Goal: Task Accomplishment & Management: Manage account settings

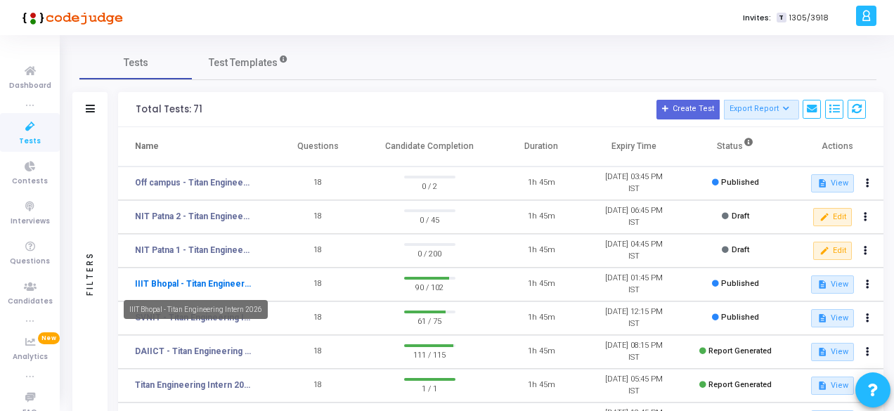
click at [178, 278] on link "IIIT Bhopal - Titan Engineering Intern 2026" at bounding box center [193, 284] width 117 height 13
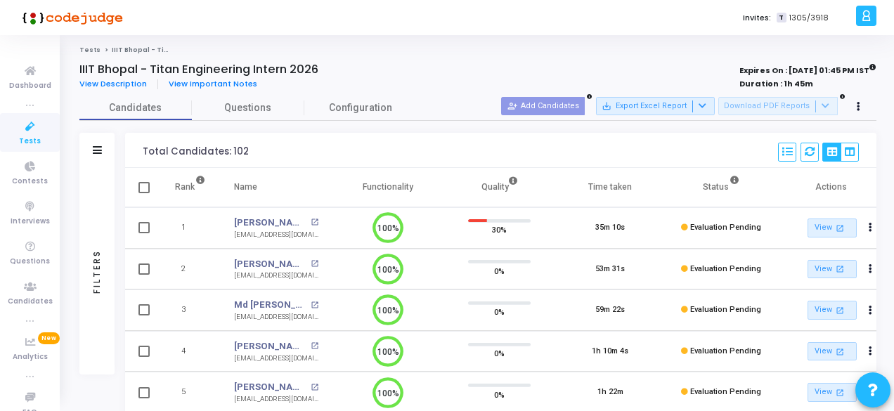
click at [24, 128] on icon at bounding box center [30, 127] width 30 height 18
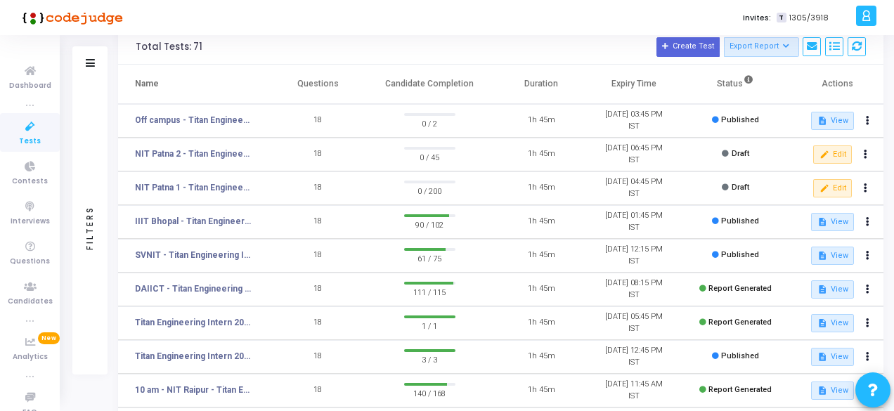
scroll to position [30, 0]
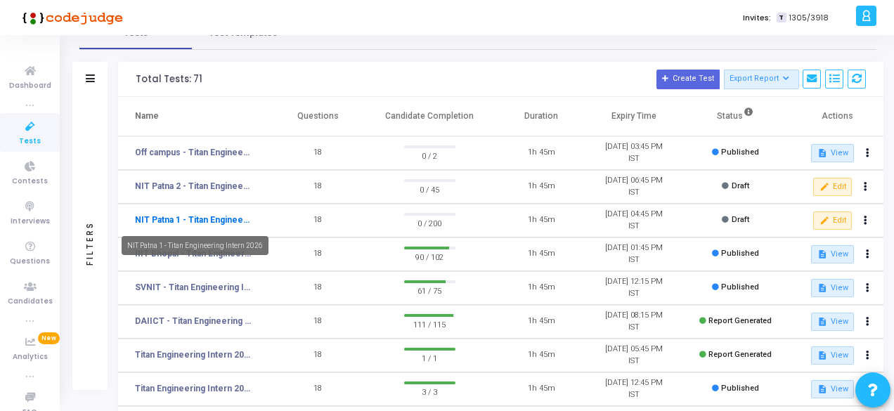
click at [209, 219] on link "NIT Patna 1 - Titan Engineering Intern 2026" at bounding box center [193, 220] width 117 height 13
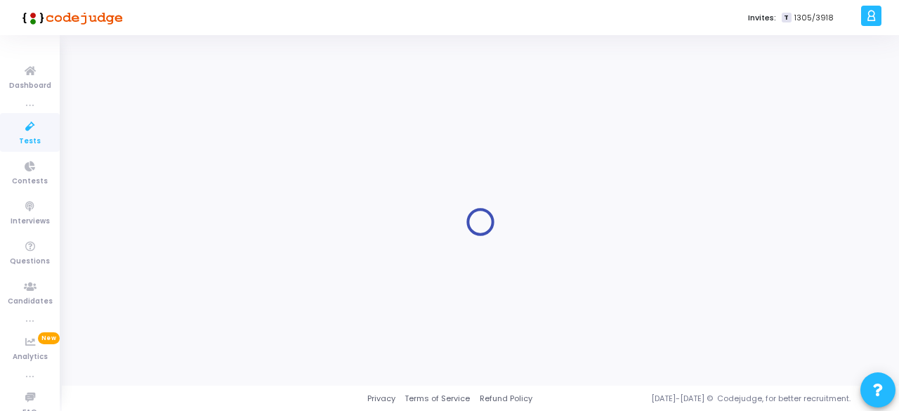
type input "NIT Patna 1 - Titan Engineering Intern 2026"
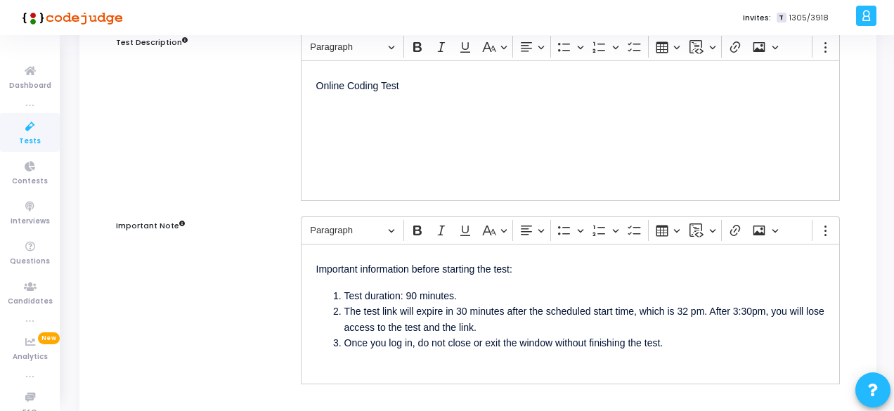
scroll to position [191, 0]
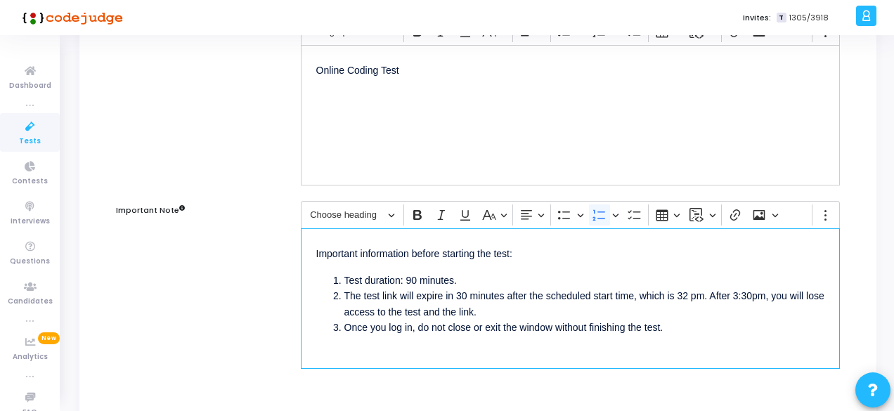
click at [686, 292] on li "The test link will expire in 30 minutes after the scheduled start time, which i…" at bounding box center [584, 304] width 480 height 32
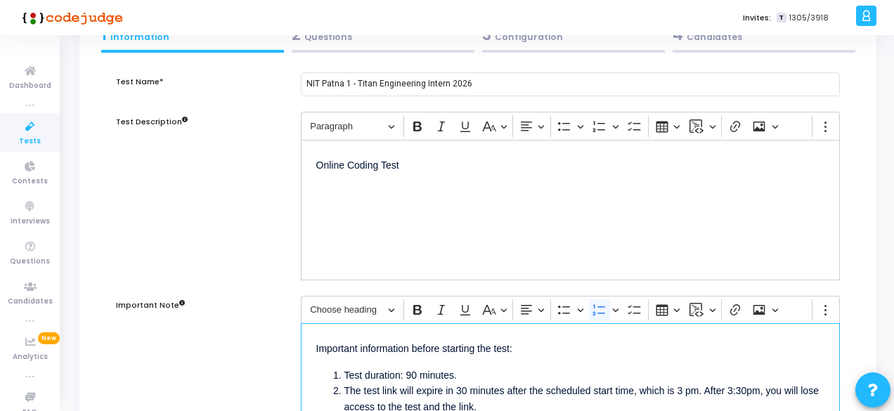
scroll to position [0, 0]
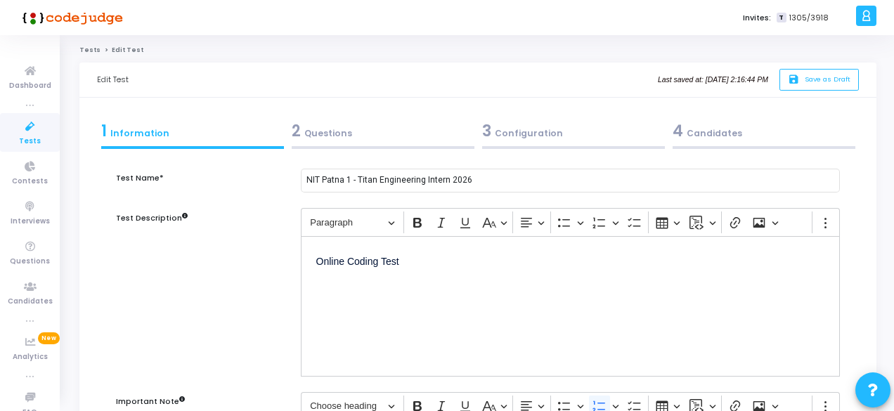
click at [328, 131] on div "2 Questions" at bounding box center [383, 130] width 183 height 23
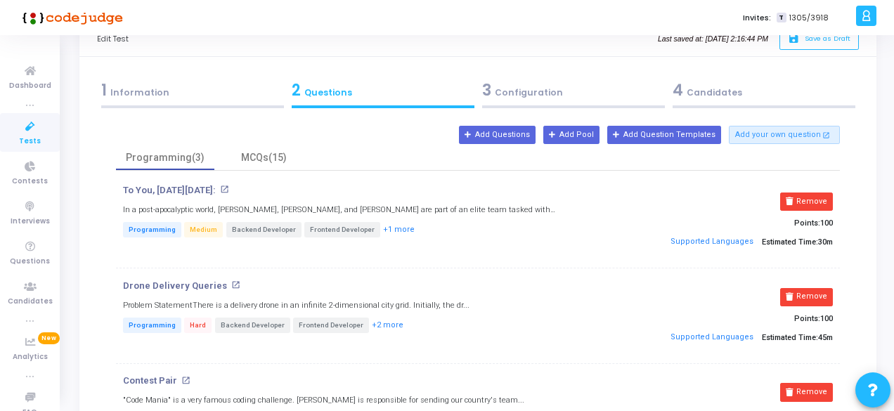
scroll to position [21, 0]
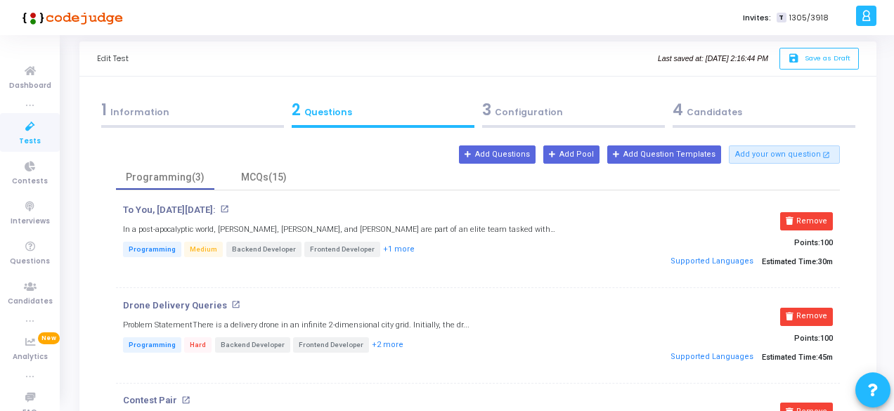
click at [503, 114] on div "3 Configuration" at bounding box center [573, 109] width 183 height 23
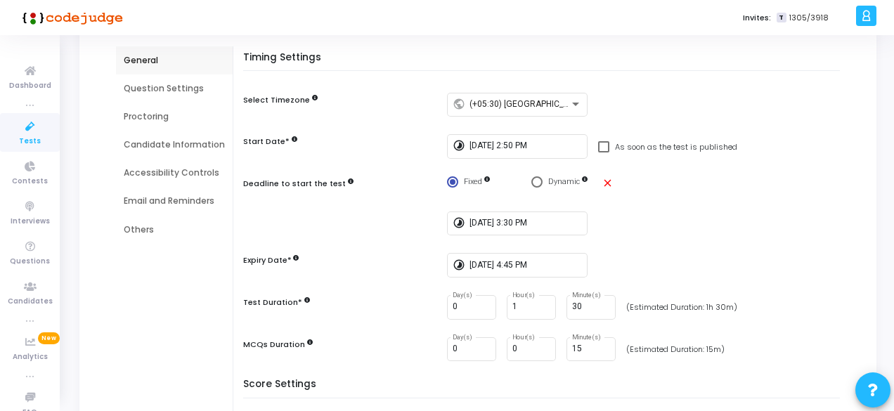
scroll to position [0, 0]
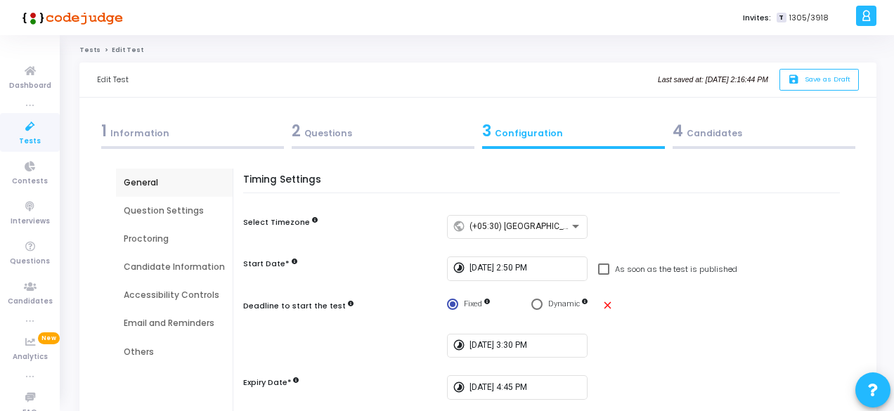
click at [729, 137] on div "4 Candidates" at bounding box center [763, 130] width 183 height 23
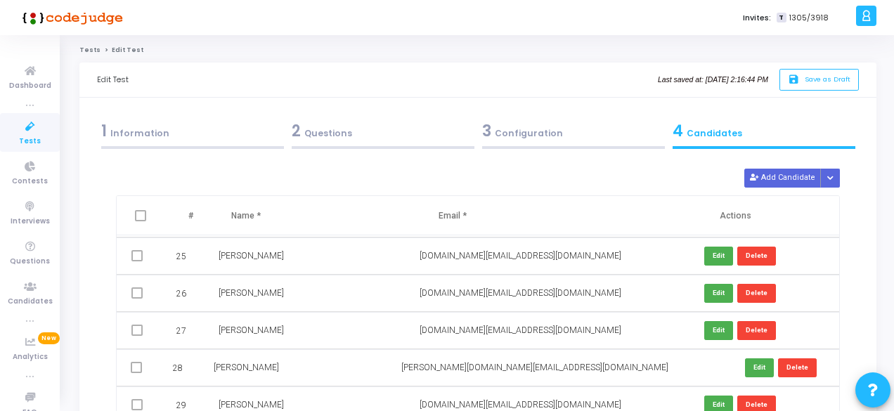
scroll to position [968, 0]
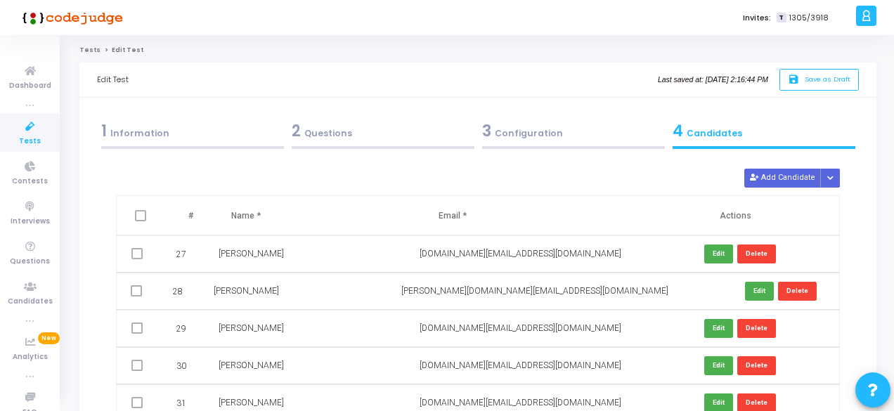
click at [30, 129] on icon at bounding box center [30, 127] width 30 height 18
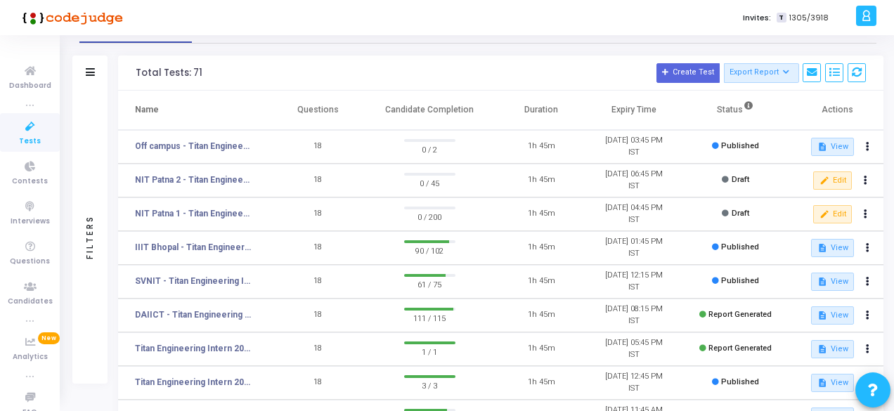
scroll to position [37, 0]
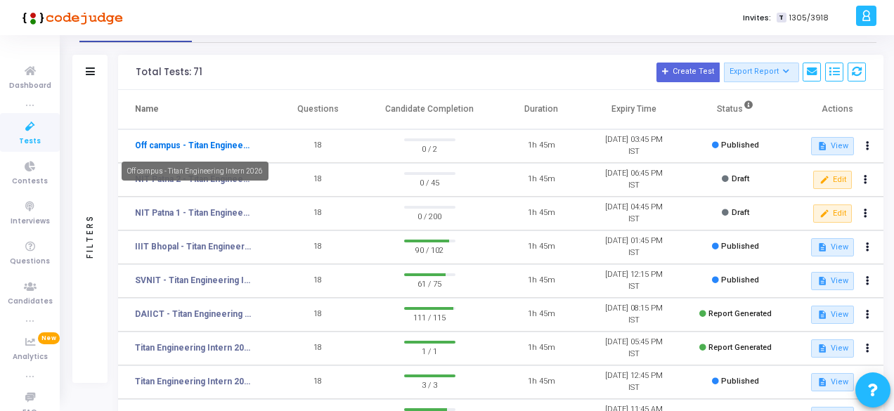
click at [195, 140] on link "Off campus - Titan Engineering Intern 2026" at bounding box center [193, 145] width 117 height 13
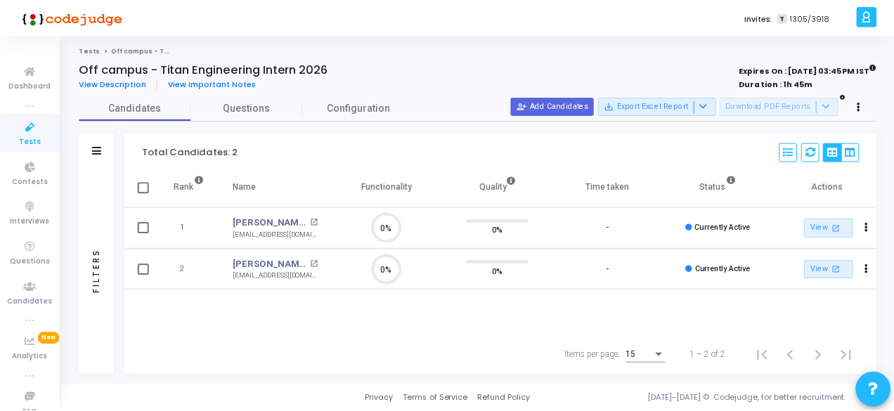
scroll to position [6, 6]
click at [28, 132] on icon at bounding box center [30, 127] width 30 height 18
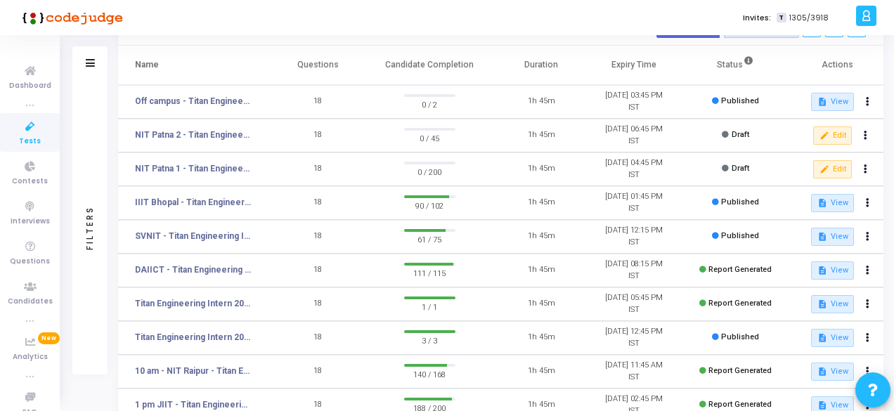
scroll to position [82, 0]
click at [219, 268] on link "DAIICT - Titan Engineering Intern 2026" at bounding box center [193, 269] width 117 height 13
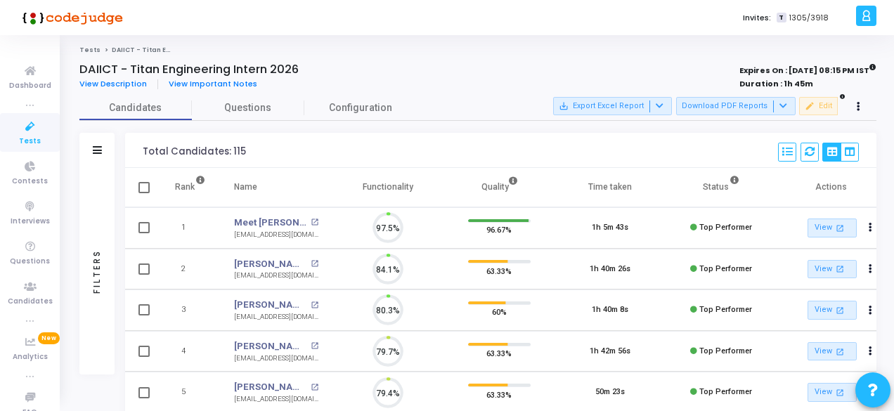
scroll to position [30, 35]
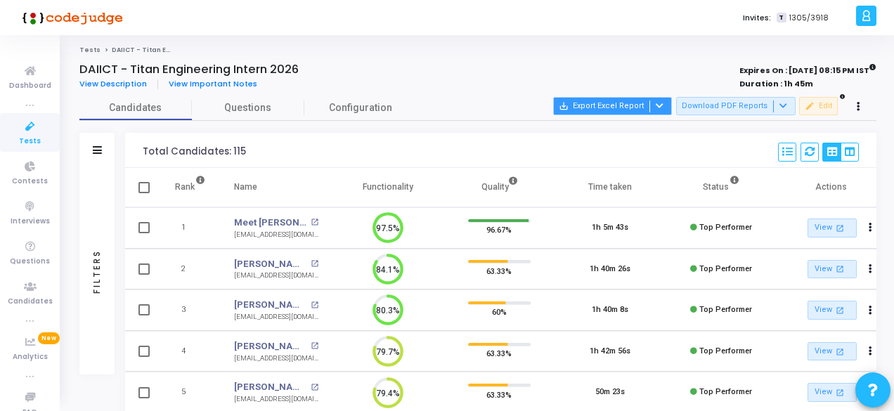
click at [672, 109] on button "save_alt Export Excel Report" at bounding box center [612, 106] width 119 height 18
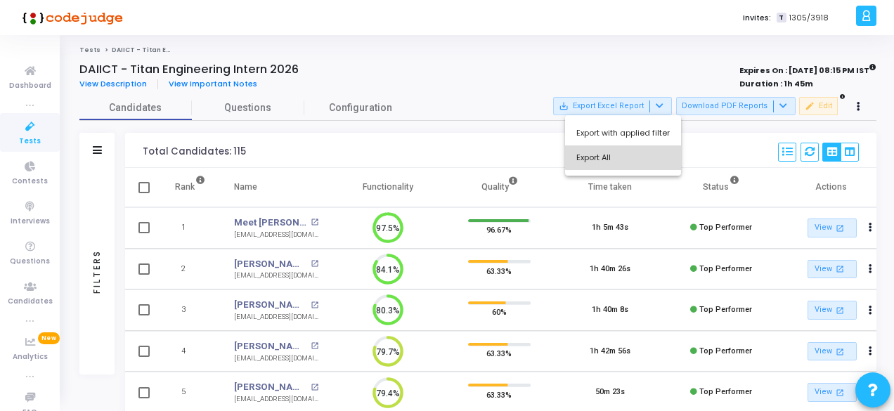
click at [637, 155] on button "Export All" at bounding box center [623, 157] width 116 height 25
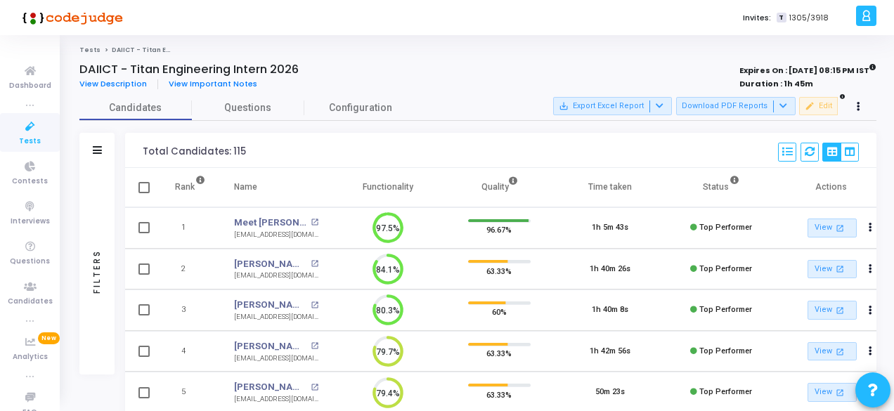
click at [18, 129] on icon at bounding box center [30, 127] width 30 height 18
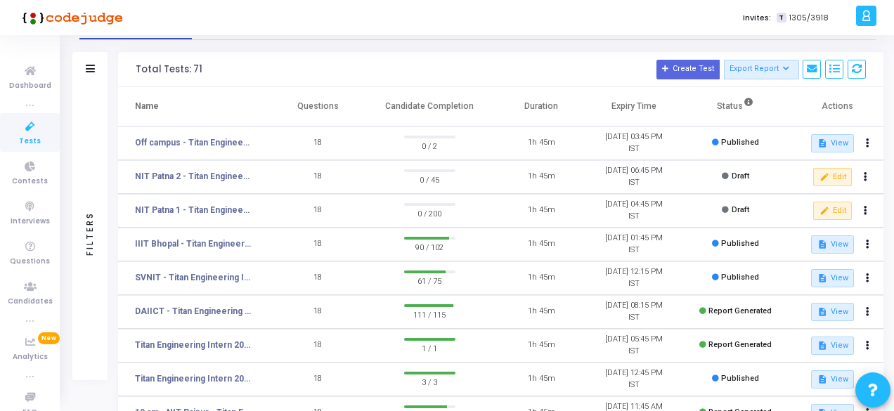
scroll to position [41, 0]
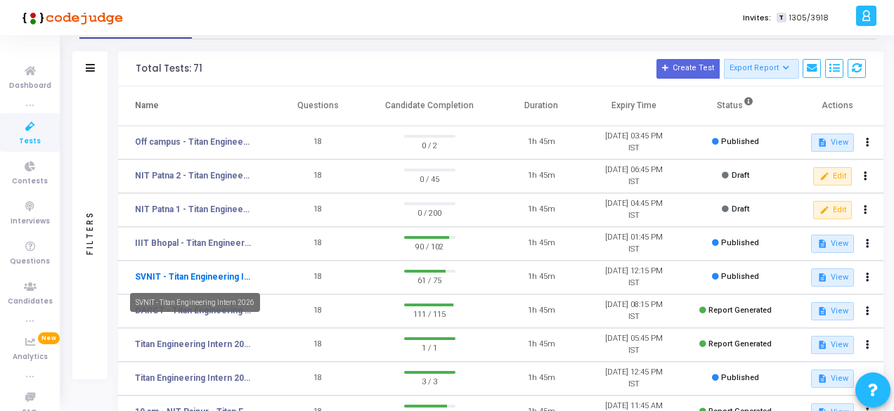
click at [148, 271] on link "SVNIT - Titan Engineering Intern 2026" at bounding box center [193, 276] width 117 height 13
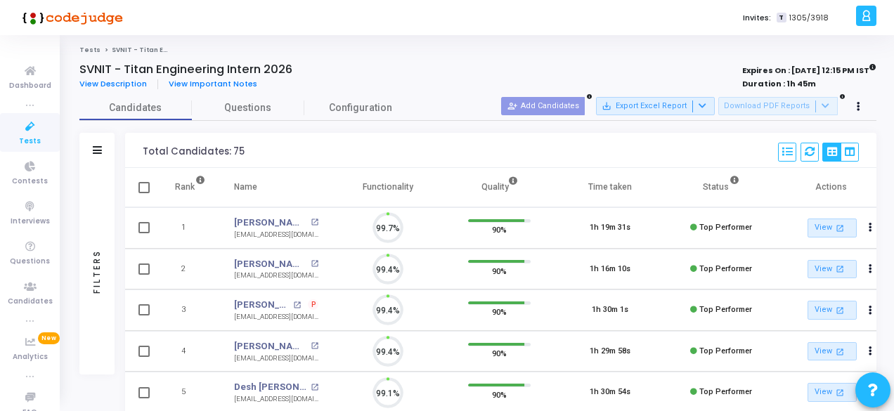
scroll to position [6, 6]
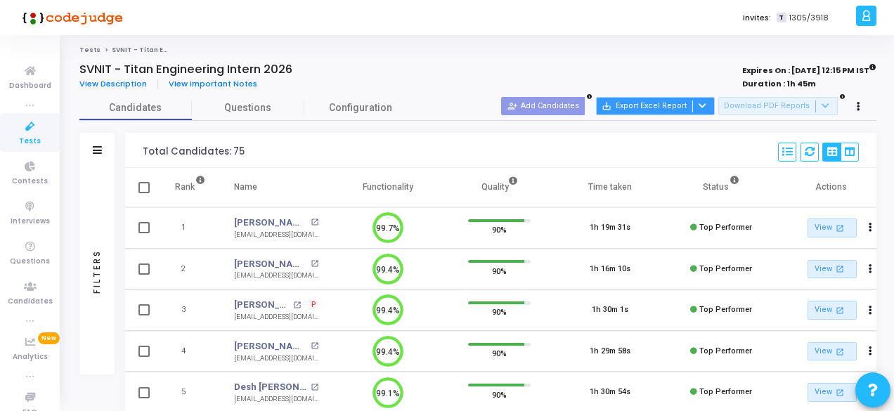
click at [715, 107] on button "save_alt Export Excel Report" at bounding box center [655, 106] width 119 height 18
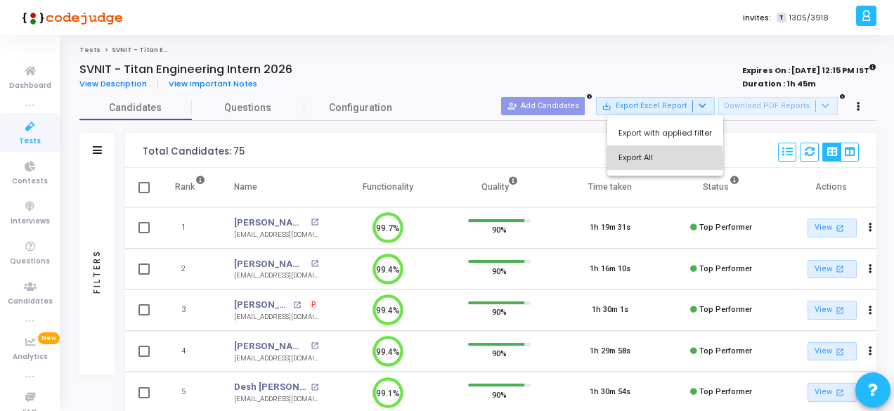
click at [652, 159] on button "Export All" at bounding box center [665, 157] width 116 height 25
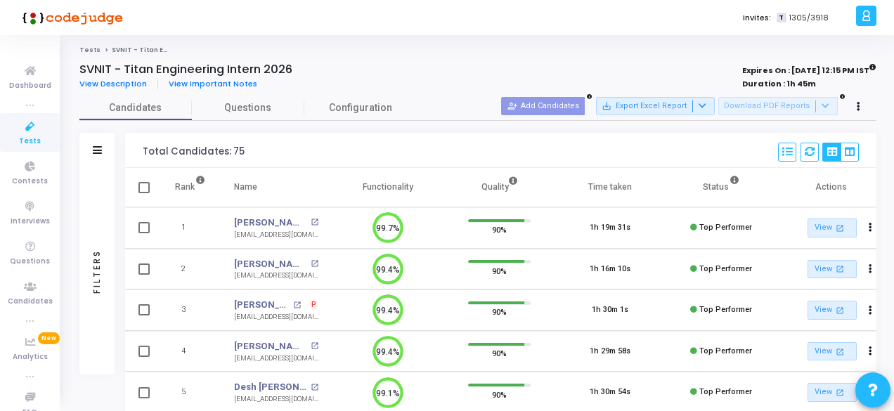
click at [22, 131] on icon at bounding box center [30, 127] width 30 height 18
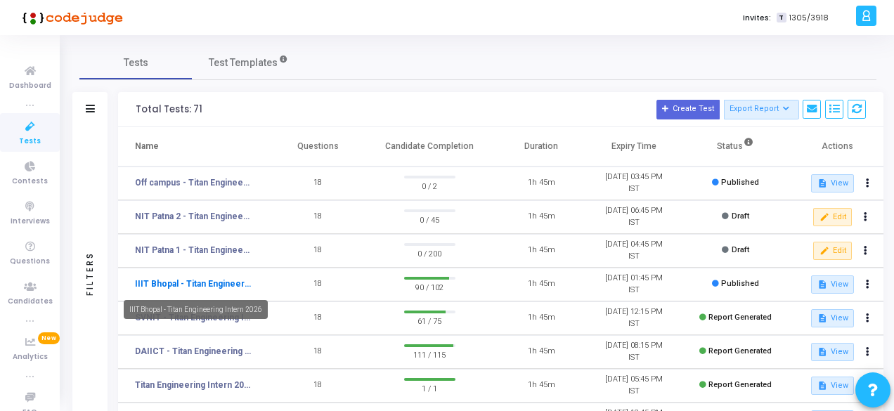
click at [189, 282] on link "IIIT Bhopal - Titan Engineering Intern 2026" at bounding box center [193, 284] width 117 height 13
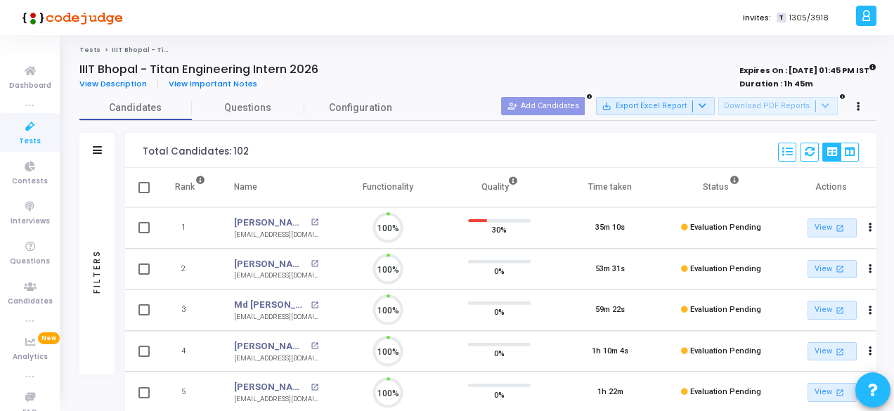
scroll to position [30, 35]
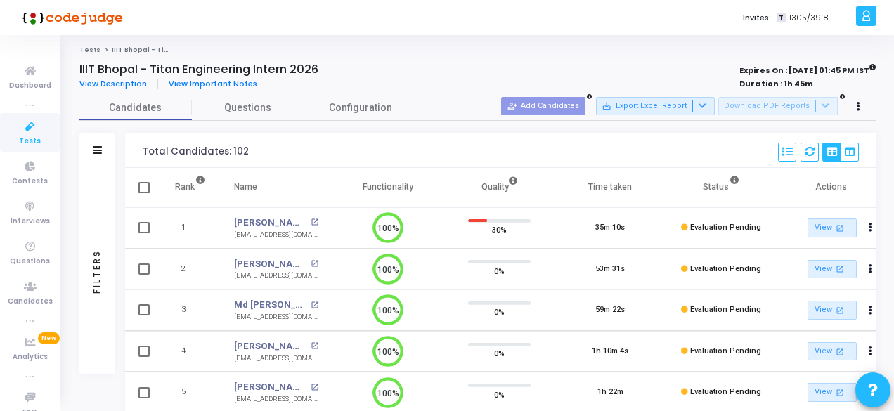
click at [30, 131] on icon at bounding box center [30, 127] width 30 height 18
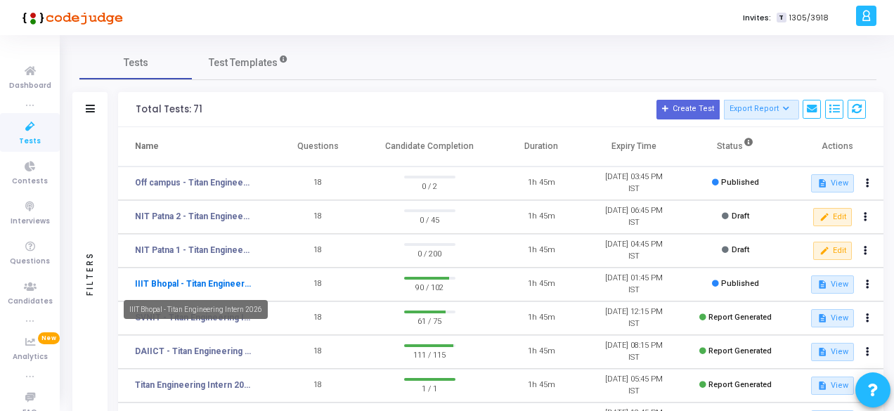
click at [197, 278] on link "IIIT Bhopal - Titan Engineering Intern 2026" at bounding box center [193, 284] width 117 height 13
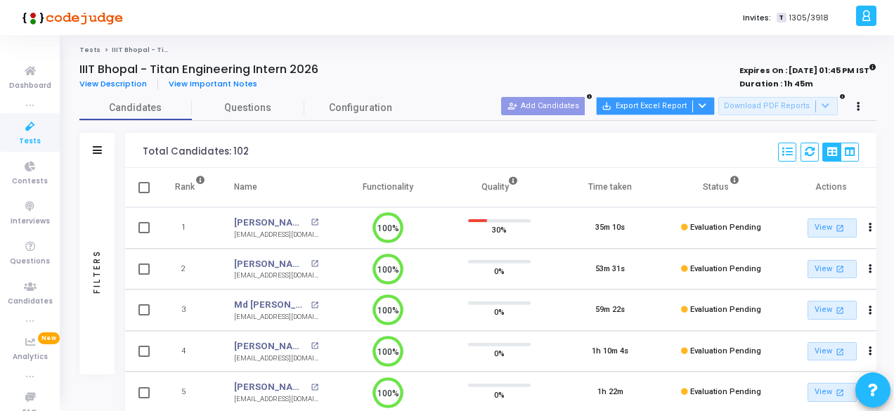
click at [715, 112] on button "save_alt Export Excel Report" at bounding box center [655, 106] width 119 height 18
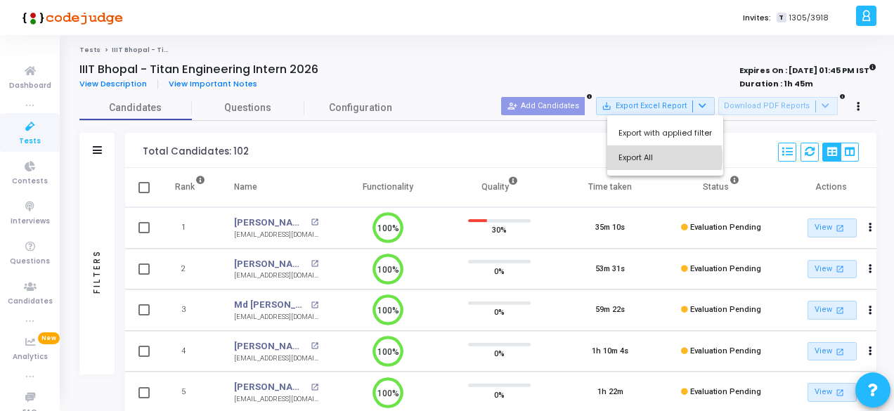
click at [658, 158] on button "Export All" at bounding box center [665, 157] width 116 height 25
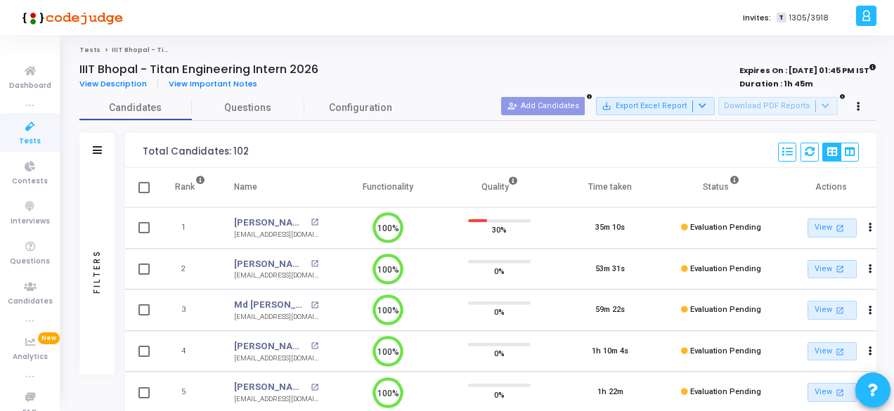
click at [21, 130] on icon at bounding box center [30, 127] width 30 height 18
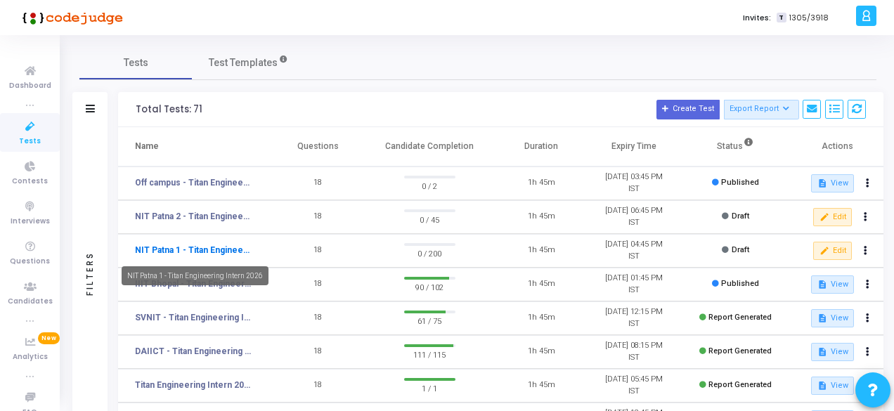
click at [201, 248] on link "NIT Patna 1 - Titan Engineering Intern 2026" at bounding box center [193, 250] width 117 height 13
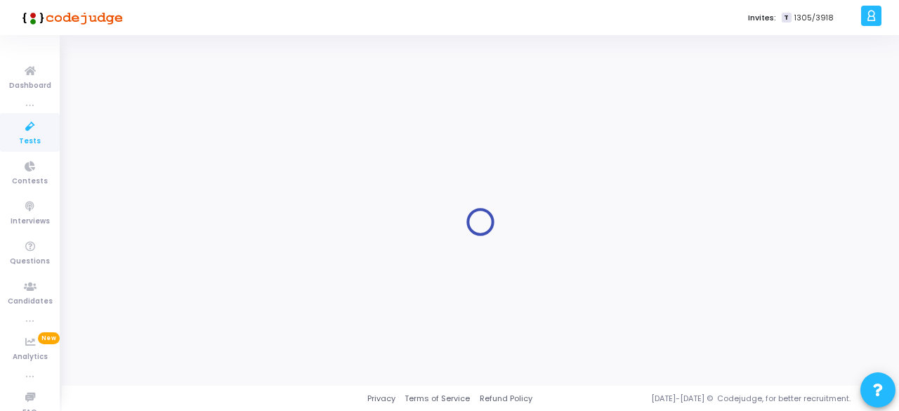
type input "NIT Patna 1 - Titan Engineering Intern 2026"
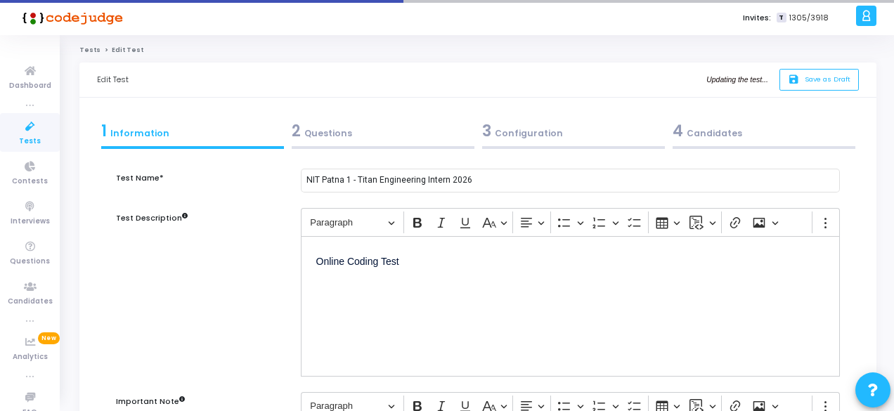
click at [516, 127] on div "3 Configuration" at bounding box center [573, 130] width 183 height 23
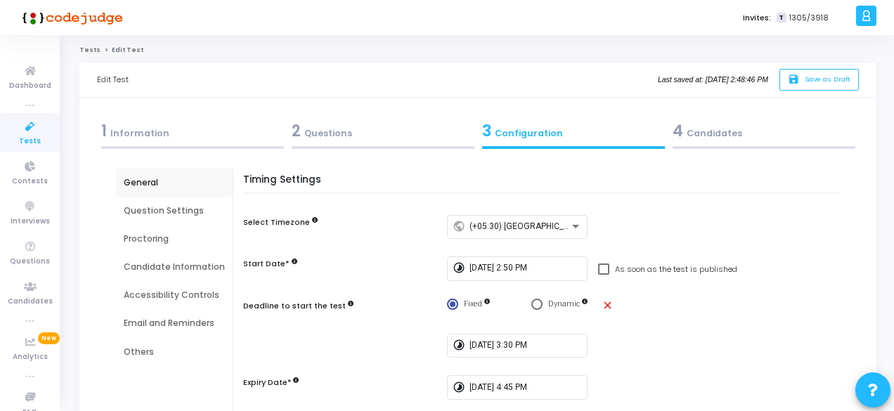
click at [118, 129] on div "1 Information" at bounding box center [192, 130] width 183 height 23
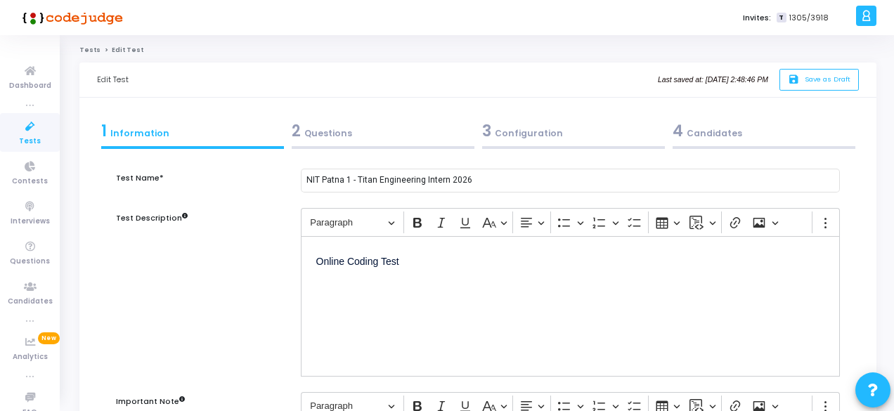
click at [717, 131] on div "4 Candidates" at bounding box center [763, 130] width 183 height 23
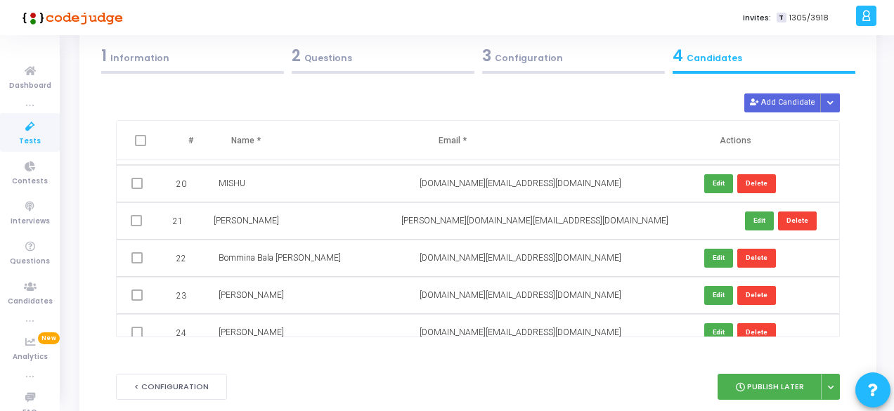
scroll to position [138, 0]
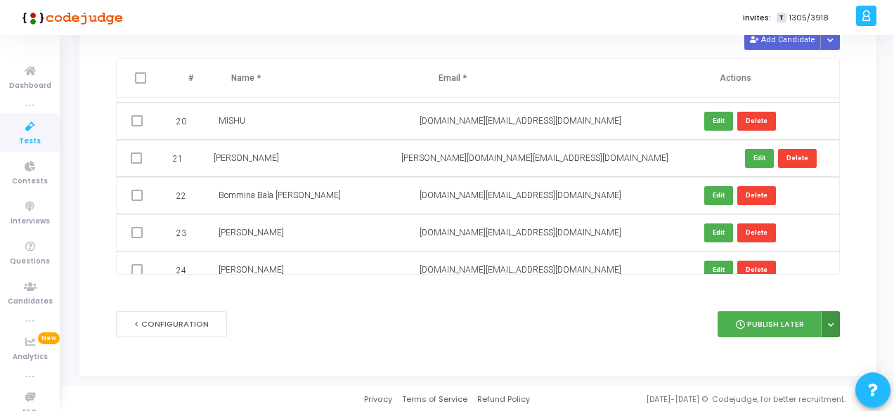
click at [829, 322] on icon at bounding box center [831, 325] width 6 height 7
click at [630, 330] on div "< Configuration Publish Later publish Publish Now" at bounding box center [478, 324] width 724 height 68
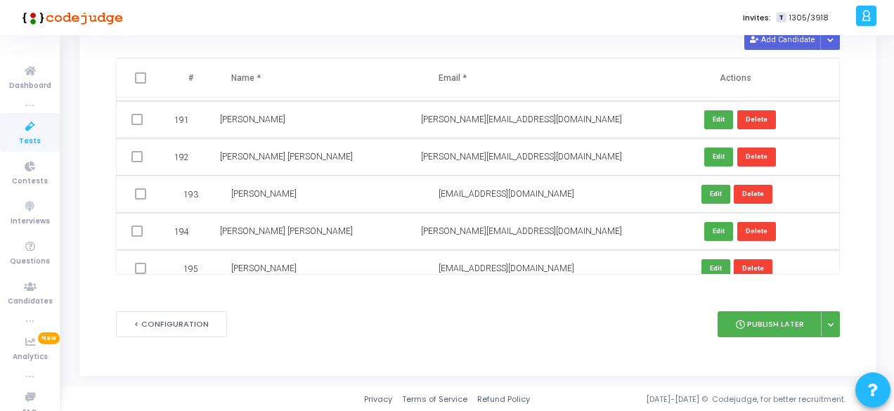
scroll to position [7270, 0]
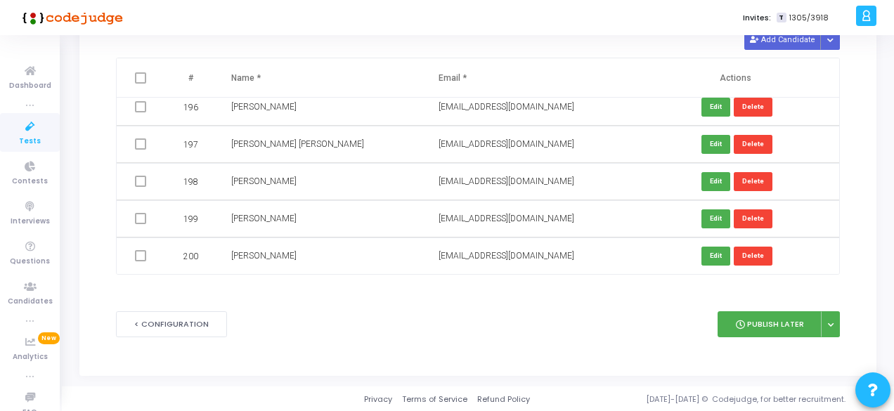
click at [16, 132] on icon at bounding box center [30, 127] width 30 height 18
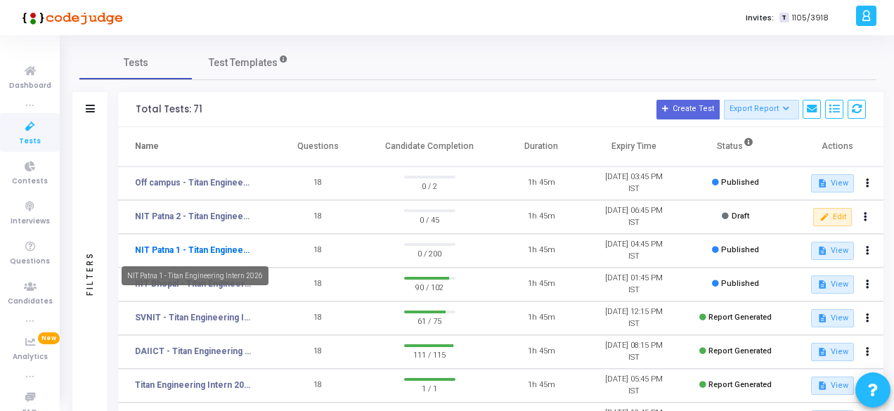
click at [209, 249] on link "NIT Patna 1 - Titan Engineering Intern 2026" at bounding box center [193, 250] width 117 height 13
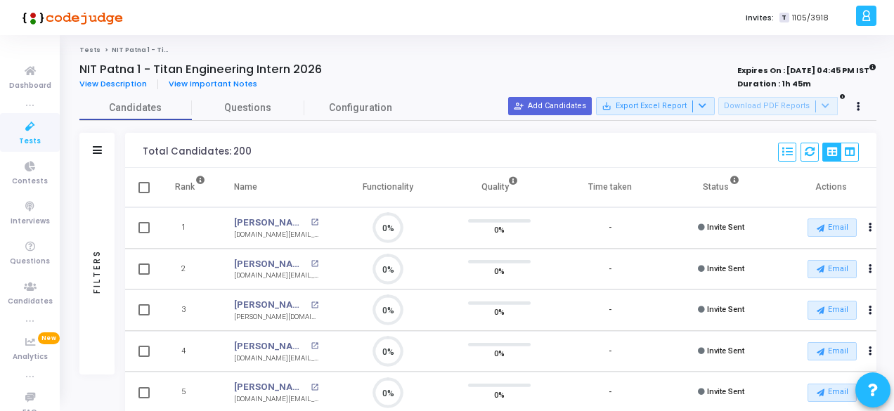
scroll to position [30, 35]
click at [34, 134] on icon at bounding box center [30, 127] width 30 height 18
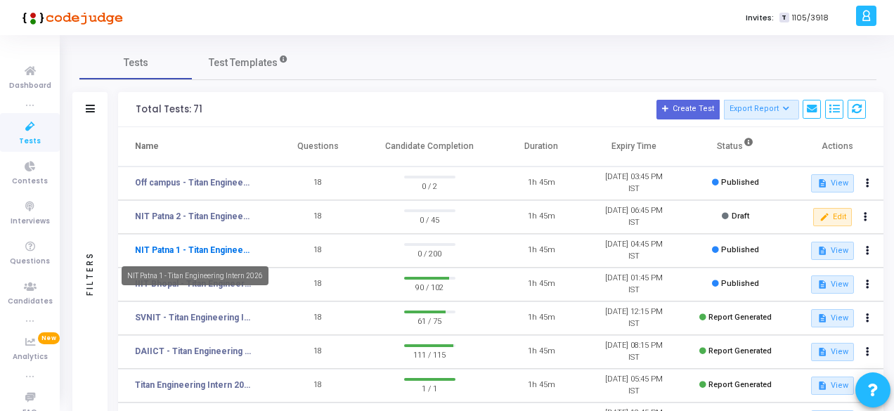
click at [189, 247] on link "NIT Patna 1 - Titan Engineering Intern 2026" at bounding box center [193, 250] width 117 height 13
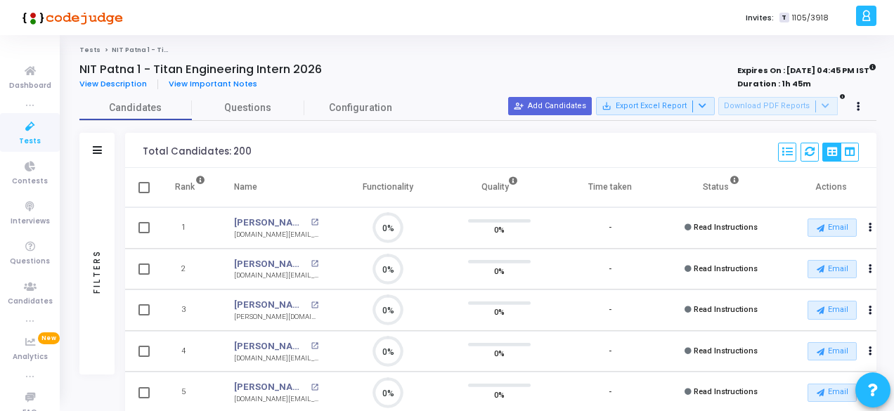
scroll to position [30, 35]
click at [93, 150] on icon at bounding box center [97, 150] width 9 height 8
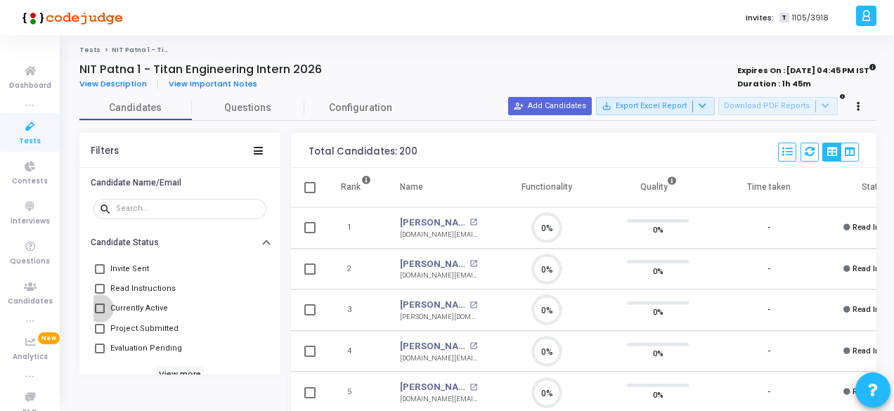
click at [125, 303] on span "Currently Active" at bounding box center [139, 308] width 58 height 17
click at [100, 313] on input "Currently Active" at bounding box center [99, 313] width 1 height 1
checkbox input "true"
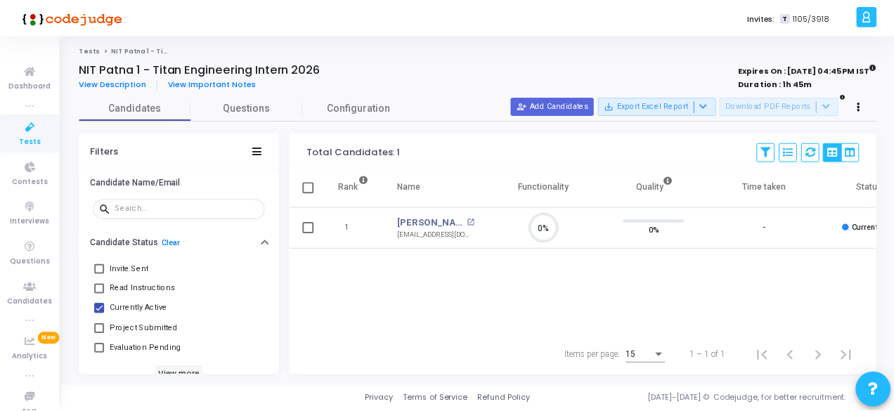
scroll to position [6, 6]
click at [119, 280] on span "Read Instructions" at bounding box center [142, 288] width 65 height 17
click at [100, 294] on input "Read Instructions" at bounding box center [99, 294] width 1 height 1
checkbox input "true"
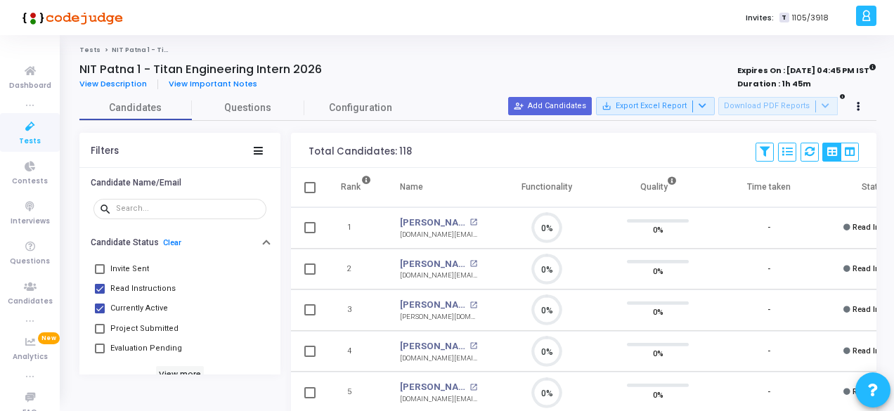
scroll to position [30, 35]
click at [97, 304] on span at bounding box center [100, 309] width 10 height 10
click at [99, 313] on input "Currently Active" at bounding box center [99, 313] width 1 height 1
checkbox input "false"
click at [98, 287] on span at bounding box center [100, 289] width 10 height 10
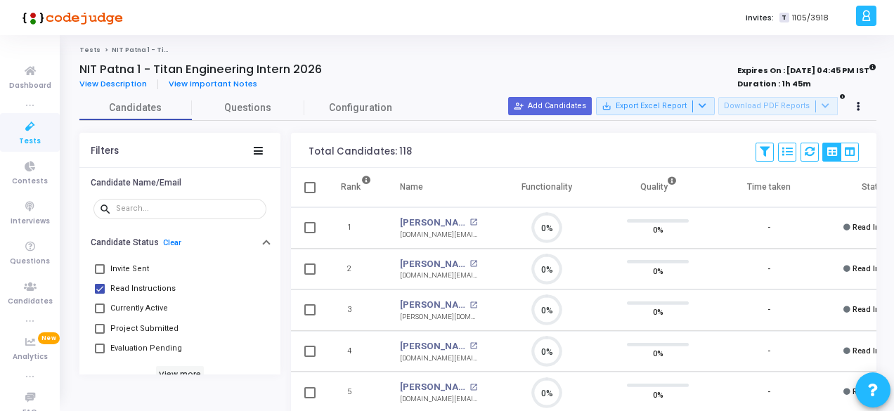
click at [99, 294] on input "Read Instructions" at bounding box center [99, 294] width 1 height 1
checkbox input "false"
click at [37, 122] on icon at bounding box center [30, 127] width 30 height 18
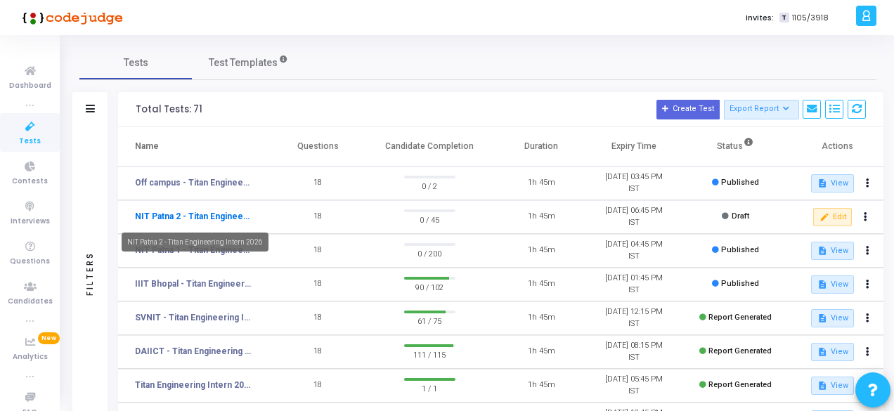
click at [232, 211] on link "NIT Patna 2 - Titan Engineering Intern 2026" at bounding box center [193, 216] width 117 height 13
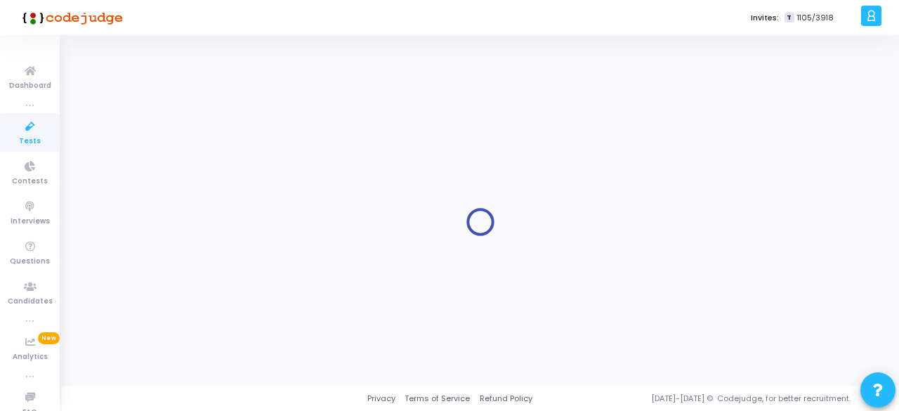
type input "NIT Patna 2 - Titan Engineering Intern 2026"
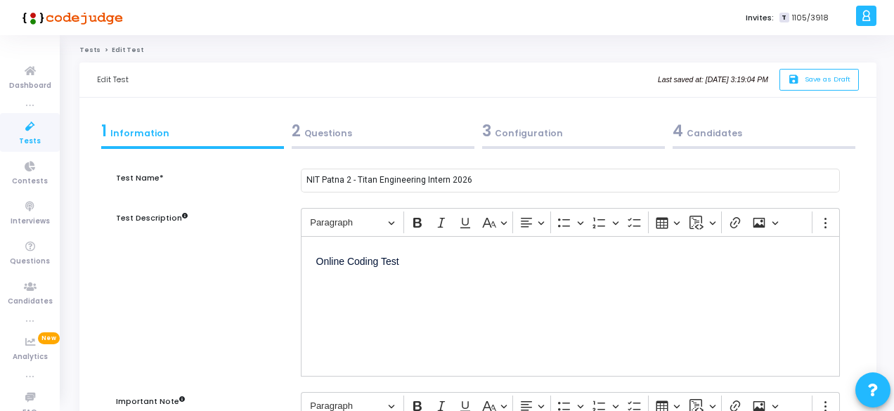
click at [533, 143] on div "3 Configuration" at bounding box center [573, 134] width 190 height 38
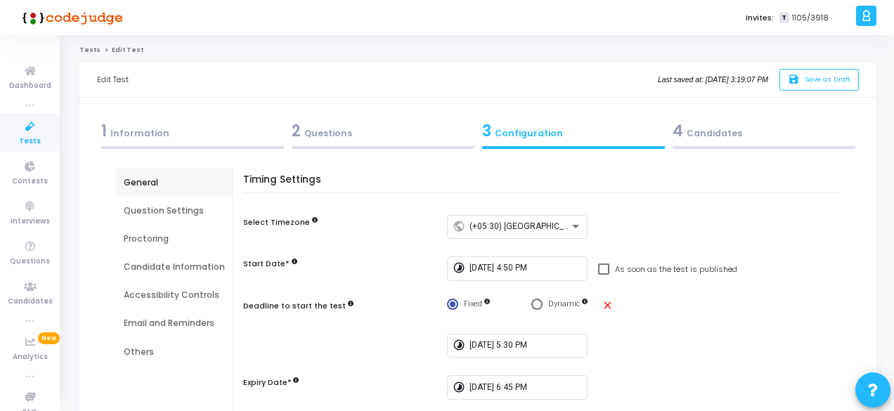
click at [340, 133] on div "2 Questions" at bounding box center [383, 130] width 183 height 23
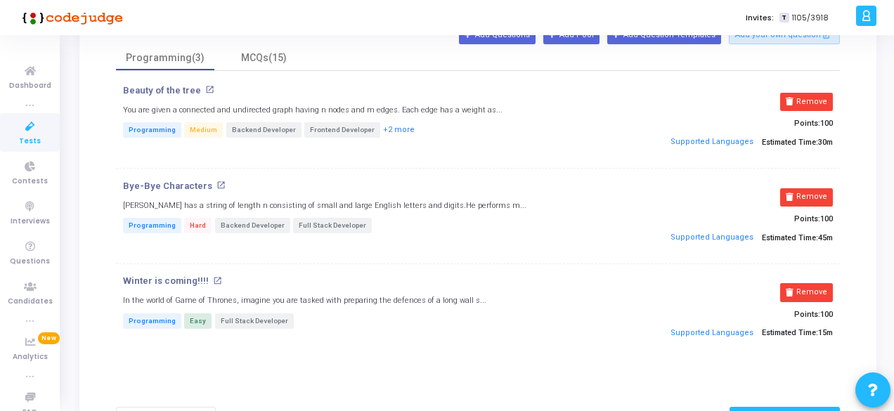
scroll to position [70, 0]
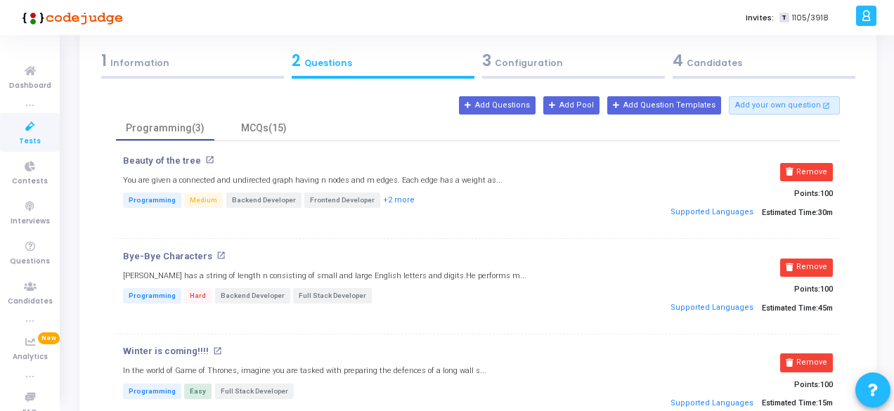
click at [675, 63] on span "4" at bounding box center [677, 61] width 11 height 22
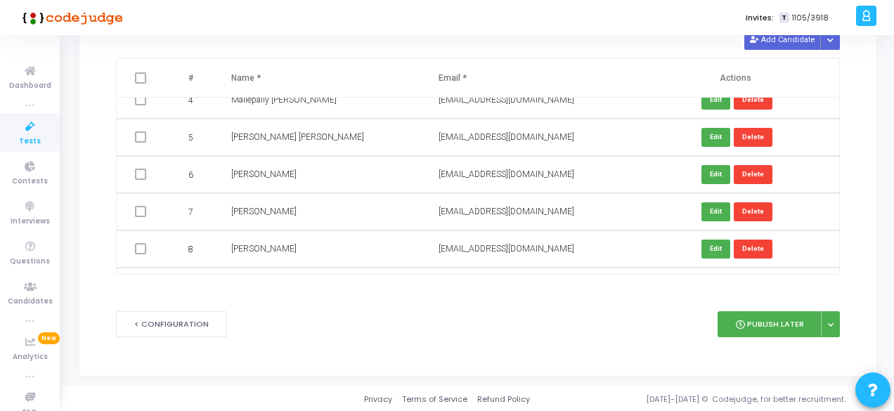
scroll to position [0, 0]
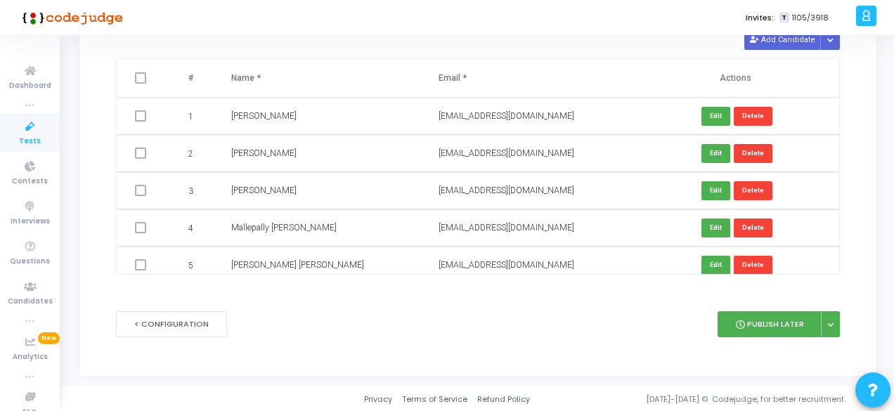
click at [34, 130] on icon at bounding box center [30, 127] width 30 height 18
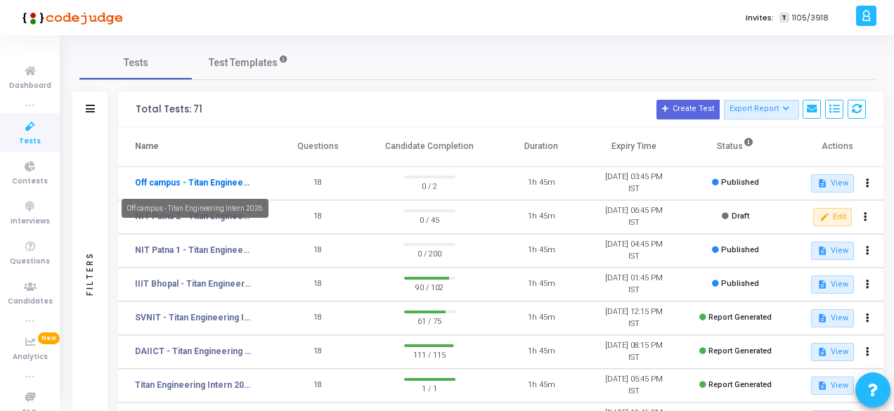
click at [183, 183] on link "Off campus - Titan Engineering Intern 2026" at bounding box center [193, 182] width 117 height 13
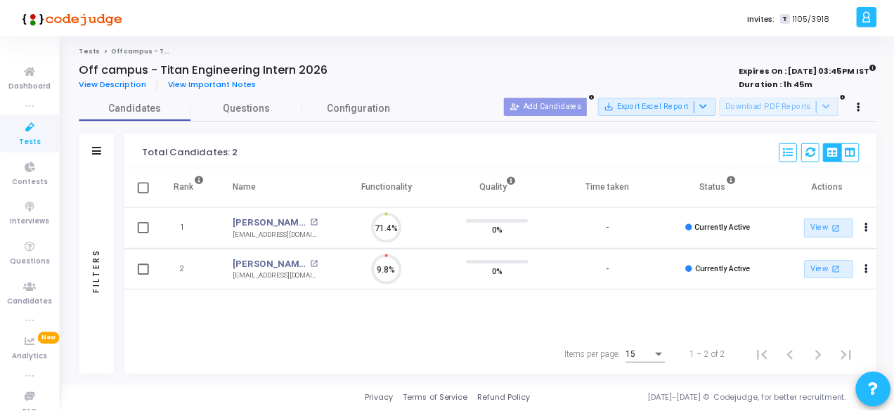
scroll to position [30, 35]
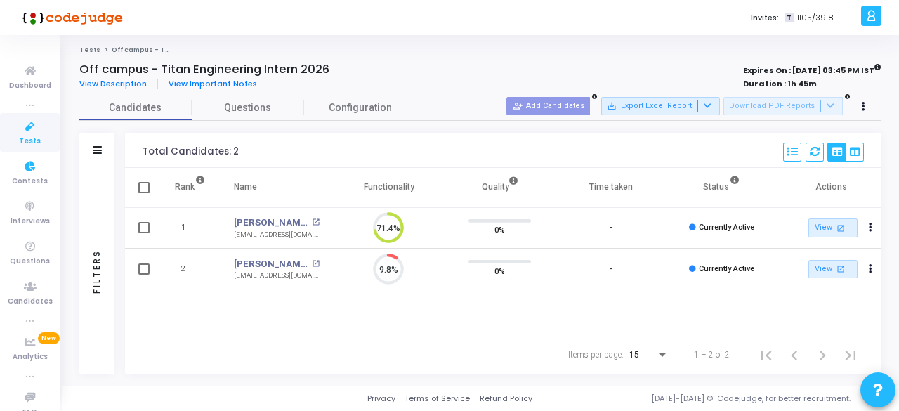
click at [34, 126] on icon at bounding box center [30, 127] width 30 height 18
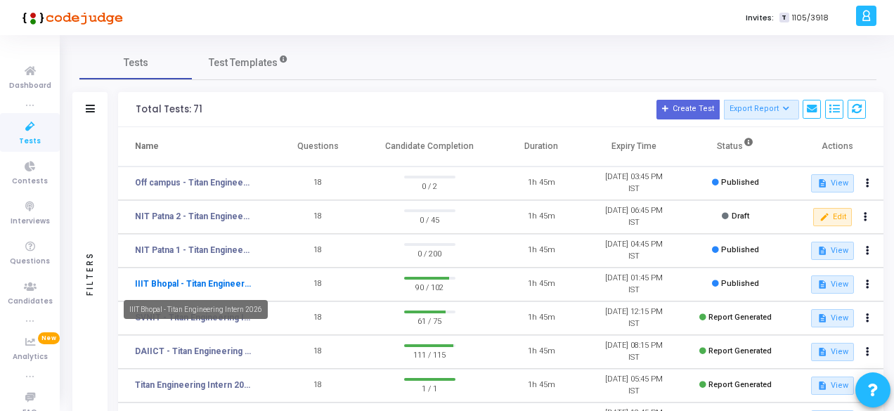
click at [226, 284] on link "IIIT Bhopal - Titan Engineering Intern 2026" at bounding box center [193, 284] width 117 height 13
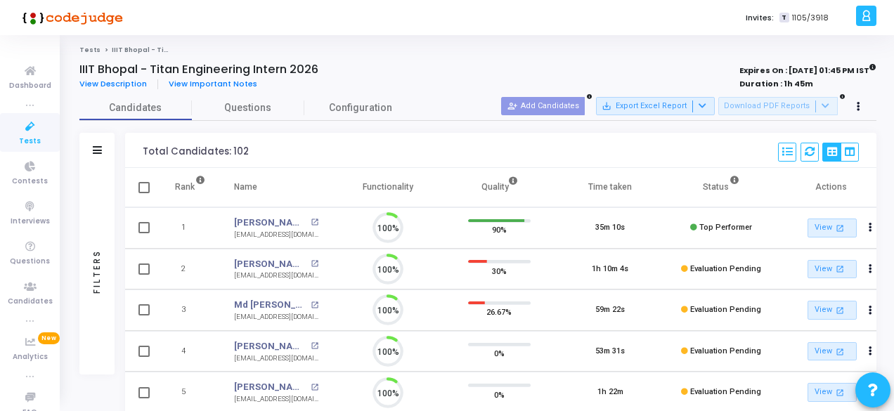
scroll to position [30, 35]
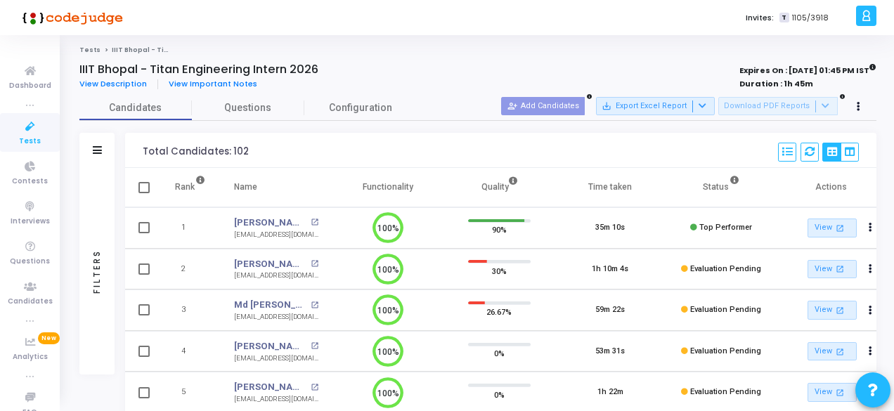
click at [37, 131] on icon at bounding box center [30, 127] width 30 height 18
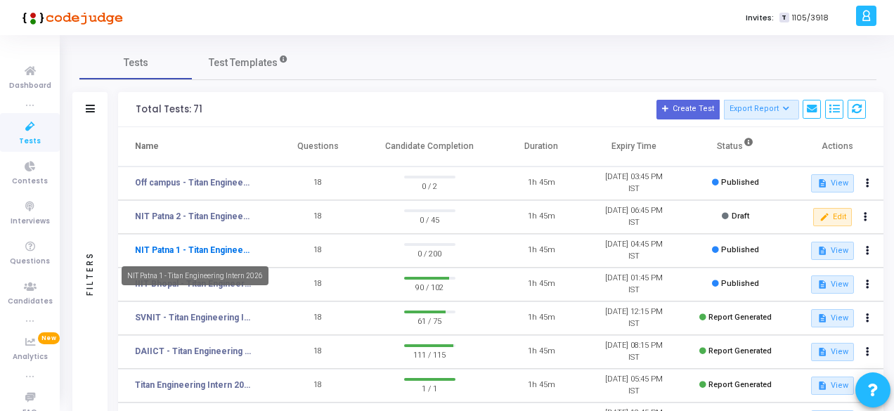
click at [220, 249] on link "NIT Patna 1 - Titan Engineering Intern 2026" at bounding box center [193, 250] width 117 height 13
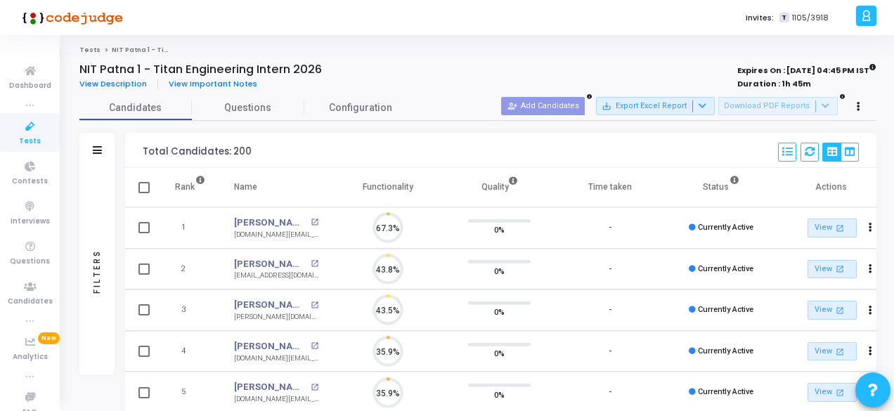
scroll to position [30, 35]
click at [31, 136] on span "Tests" at bounding box center [30, 142] width 22 height 12
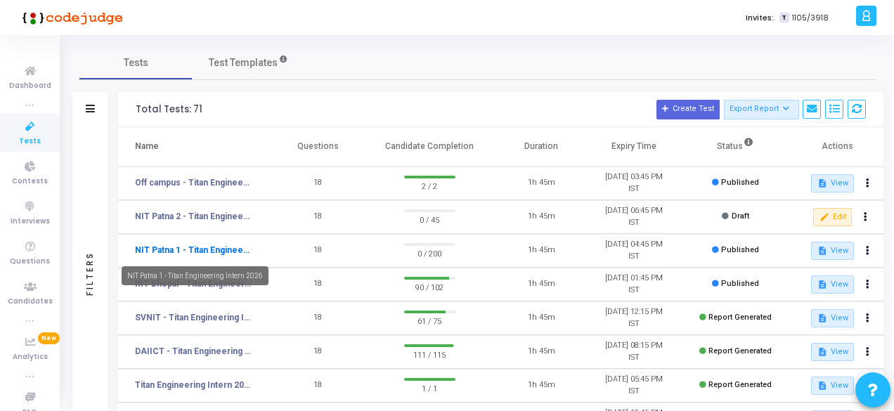
click at [199, 252] on link "NIT Patna 1 - Titan Engineering Intern 2026" at bounding box center [193, 250] width 117 height 13
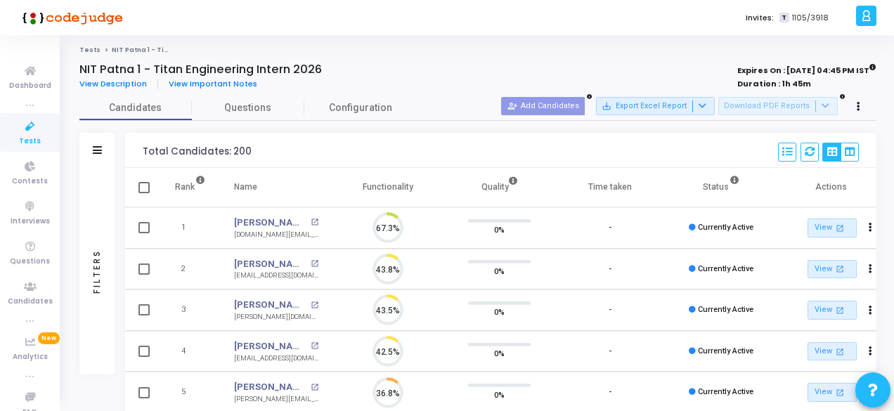
scroll to position [30, 35]
click at [91, 151] on div "Filters" at bounding box center [96, 150] width 35 height 35
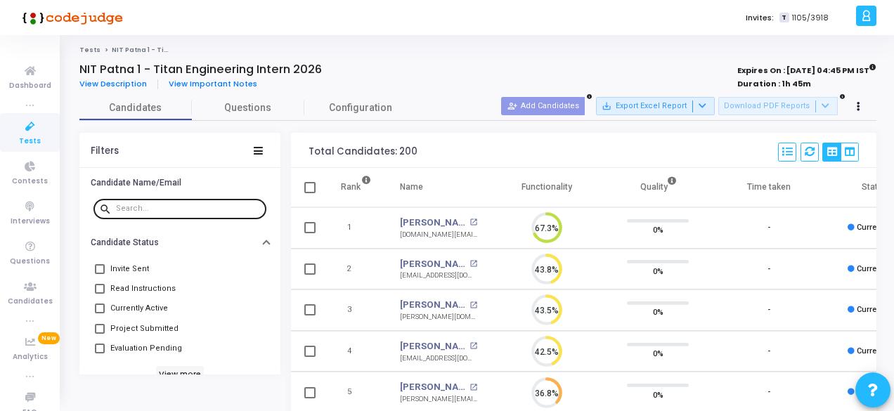
click at [179, 206] on input "text" at bounding box center [188, 208] width 145 height 8
paste input "murlim.ug22.ec@nitp.ac.in"
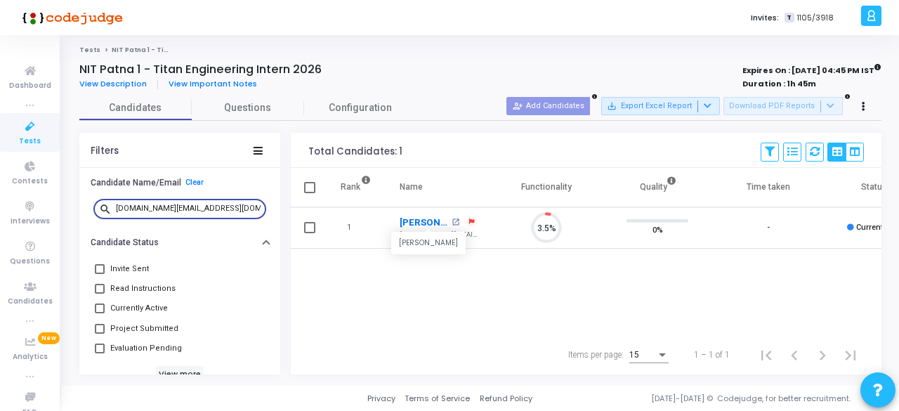
type input "murlim.ug22.ec@nitp.ac.in"
click at [419, 217] on link "Murli Manohar" at bounding box center [424, 223] width 48 height 14
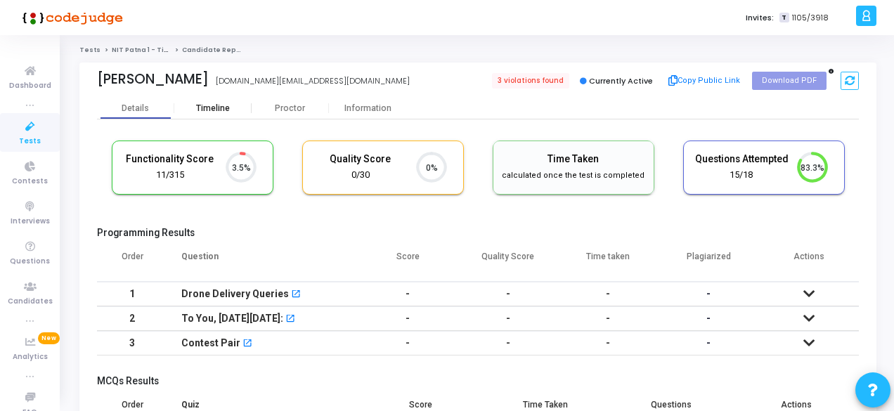
click at [218, 116] on div "Timeline" at bounding box center [212, 108] width 77 height 21
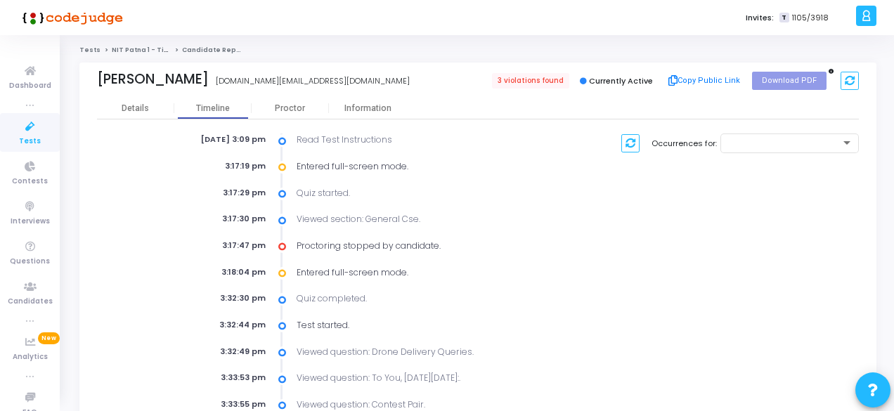
click at [21, 133] on icon at bounding box center [30, 127] width 30 height 18
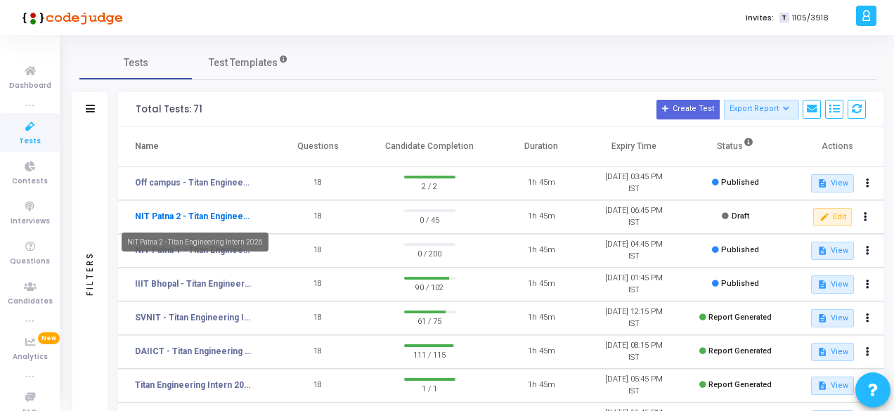
click at [204, 217] on link "NIT Patna 2 - Titan Engineering Intern 2026" at bounding box center [193, 216] width 117 height 13
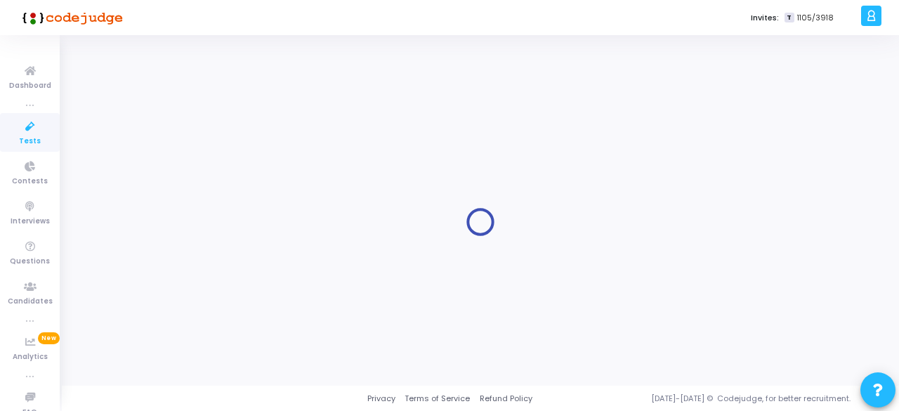
type input "9/27/2025, 4:50 PM"
checkbox input "false"
radio input "true"
type input "9/27/2025, 6:45 PM"
type input "1"
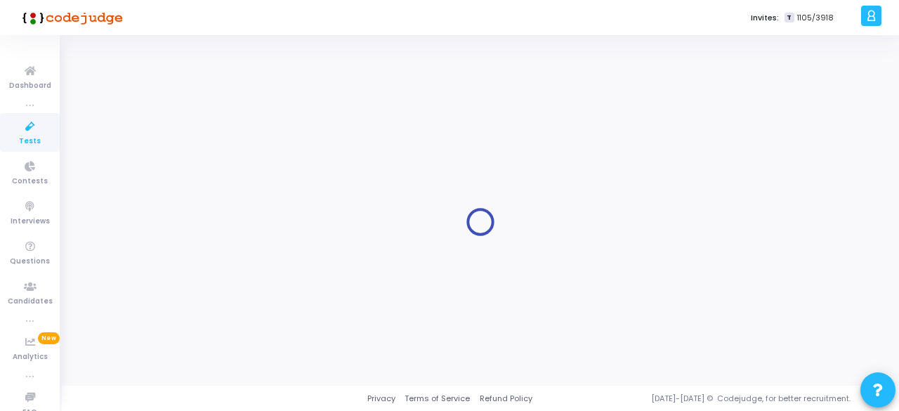
type input "30"
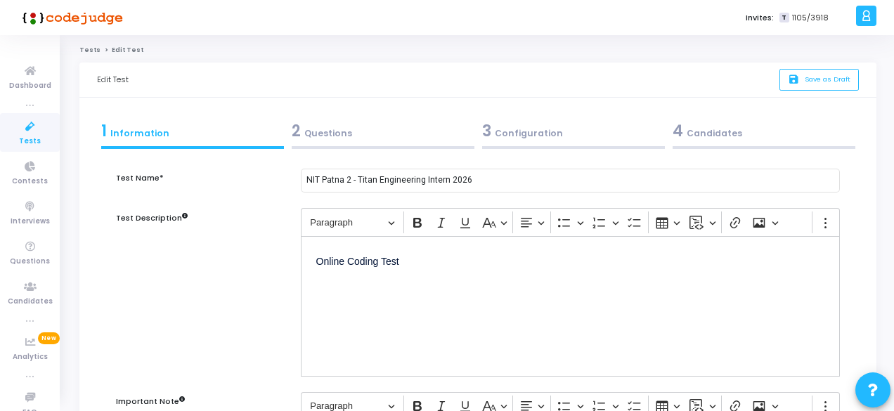
click at [500, 136] on div "3 Configuration" at bounding box center [573, 130] width 183 height 23
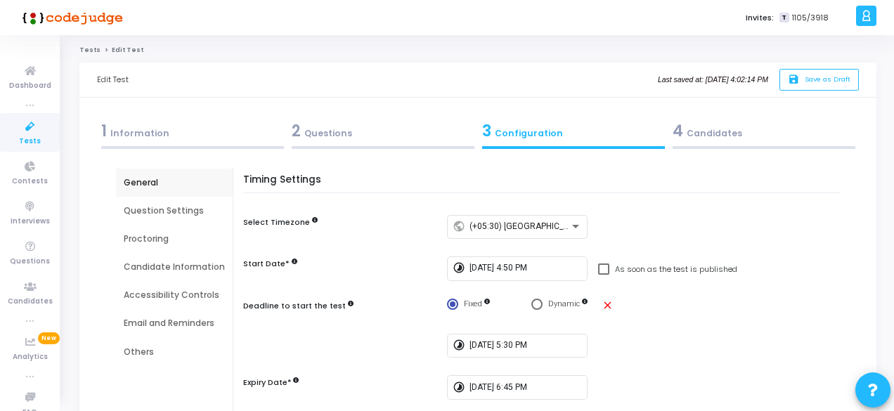
click at [705, 136] on div "4 Candidates" at bounding box center [763, 130] width 183 height 23
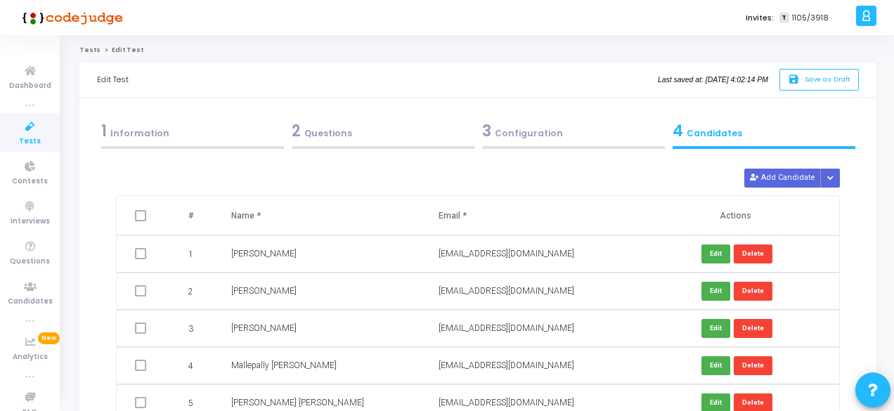
click at [24, 136] on span "Tests" at bounding box center [30, 142] width 22 height 12
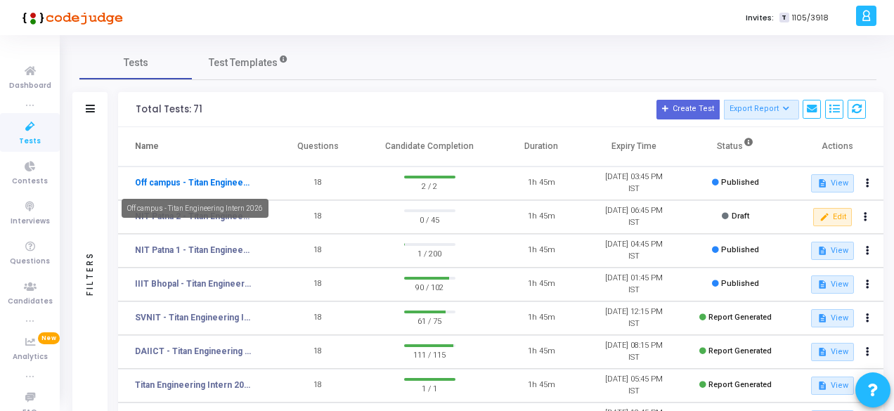
click at [193, 179] on link "Off campus - Titan Engineering Intern 2026" at bounding box center [193, 182] width 117 height 13
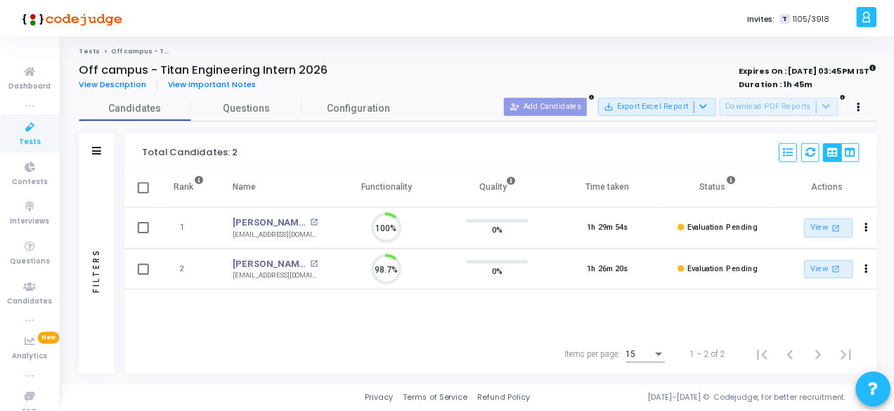
scroll to position [30, 35]
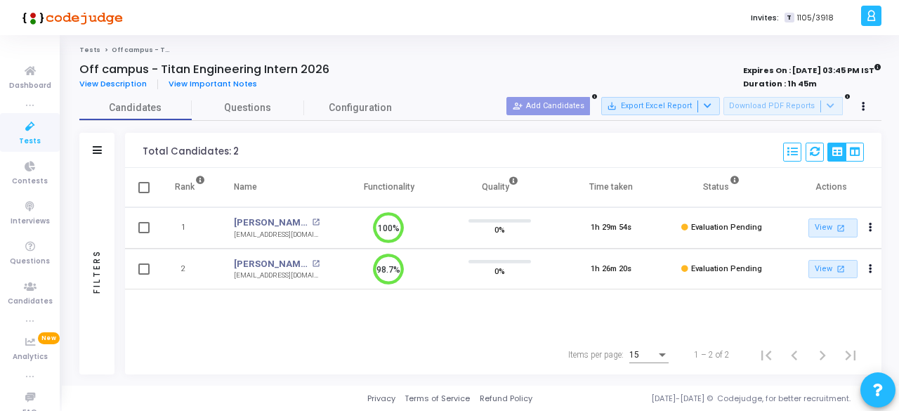
click at [30, 126] on icon at bounding box center [30, 127] width 30 height 18
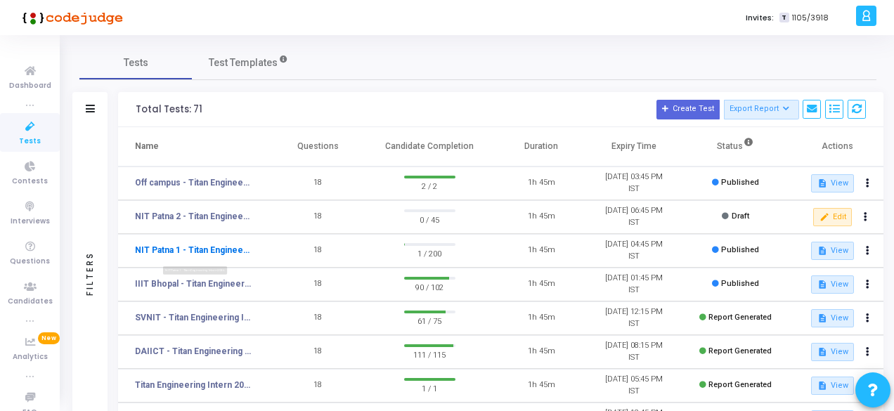
click at [215, 248] on link "NIT Patna 1 - Titan Engineering Intern 2026" at bounding box center [193, 250] width 117 height 13
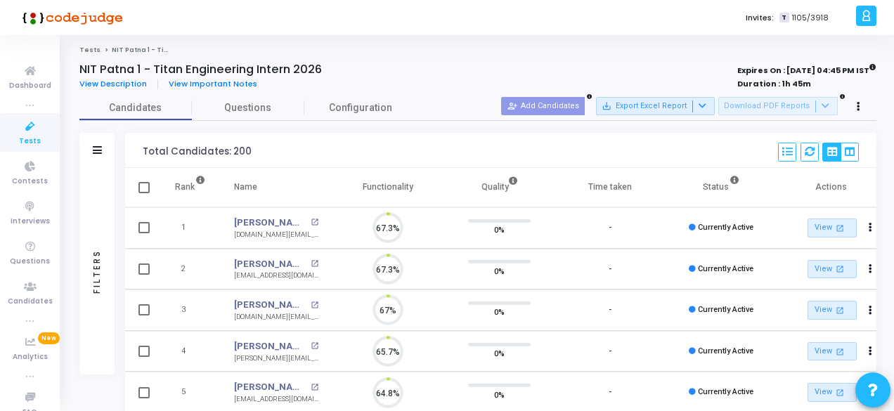
scroll to position [30, 35]
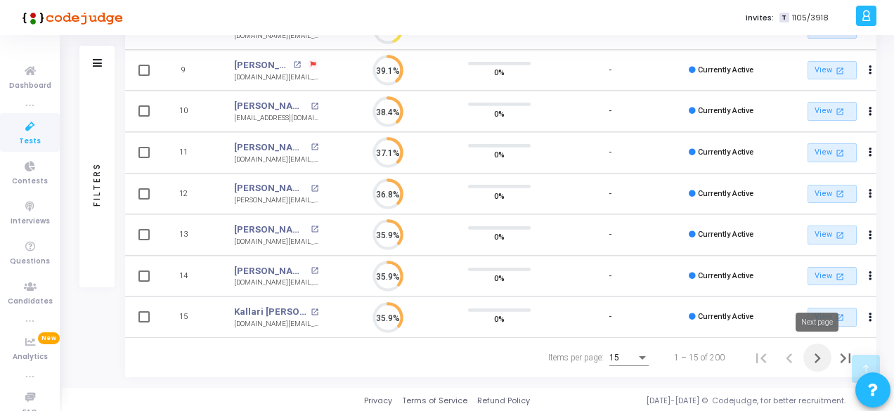
click at [816, 363] on icon "Next page" at bounding box center [817, 358] width 20 height 20
click at [813, 356] on icon "Next page" at bounding box center [817, 358] width 20 height 20
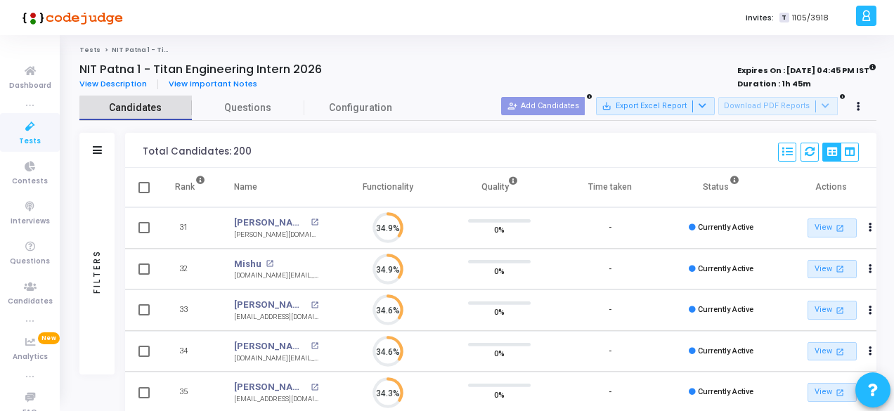
click at [139, 110] on span "Candidates" at bounding box center [135, 107] width 112 height 15
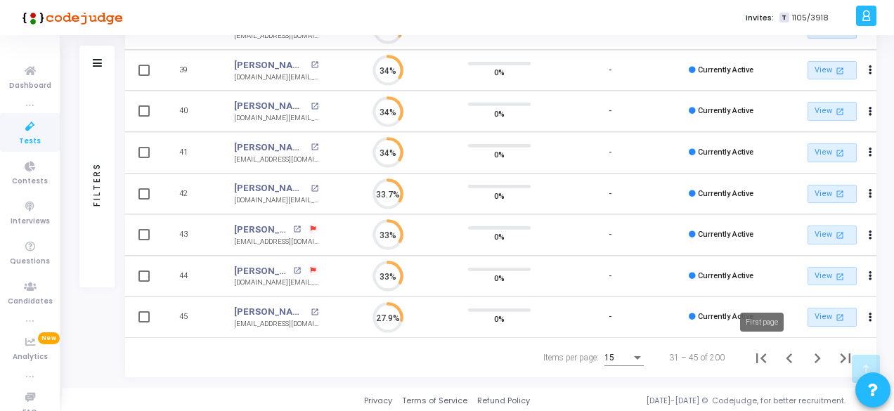
click at [762, 355] on icon "First page" at bounding box center [761, 358] width 10 height 10
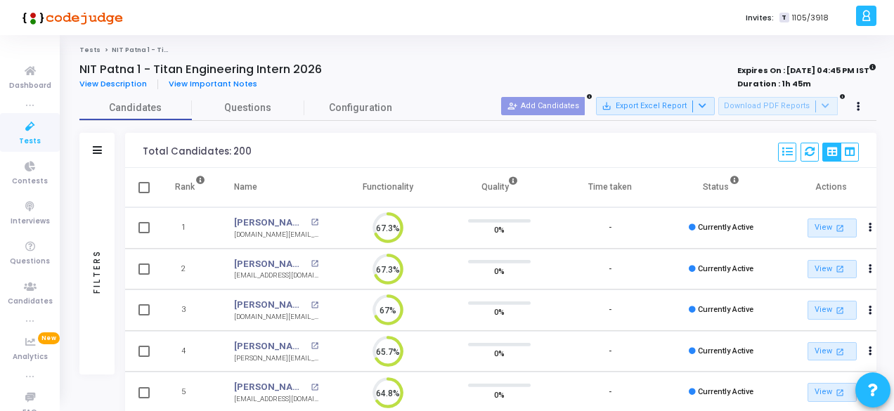
click at [30, 127] on icon at bounding box center [30, 127] width 30 height 18
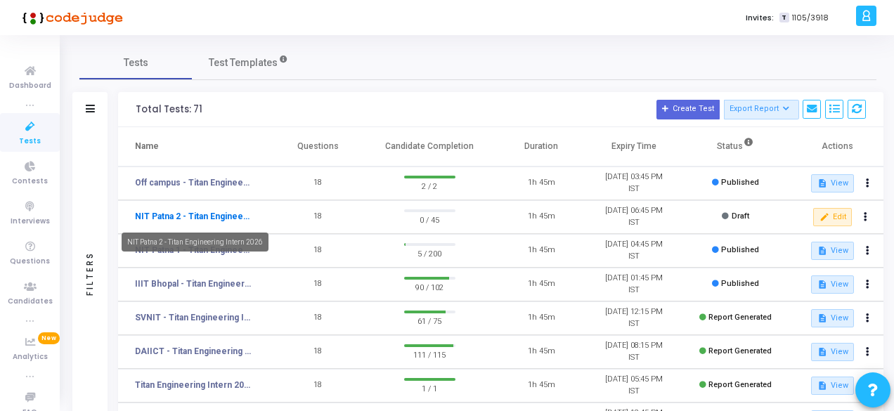
click at [200, 213] on link "NIT Patna 2 - Titan Engineering Intern 2026" at bounding box center [193, 216] width 117 height 13
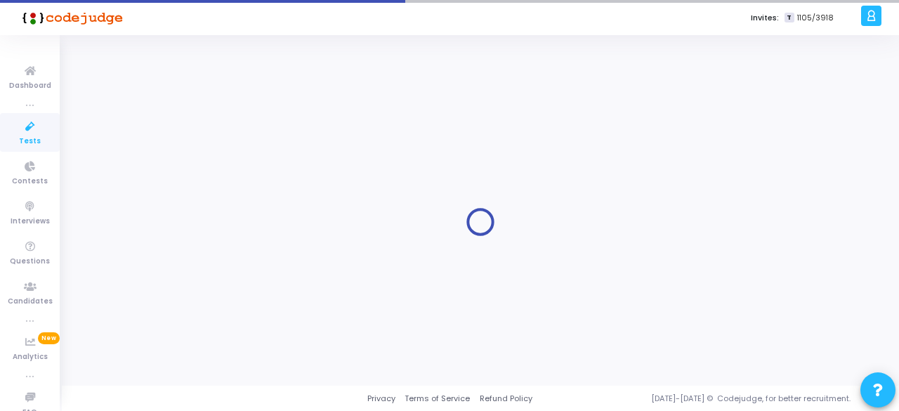
type input "NIT Patna 2 - Titan Engineering Intern 2026"
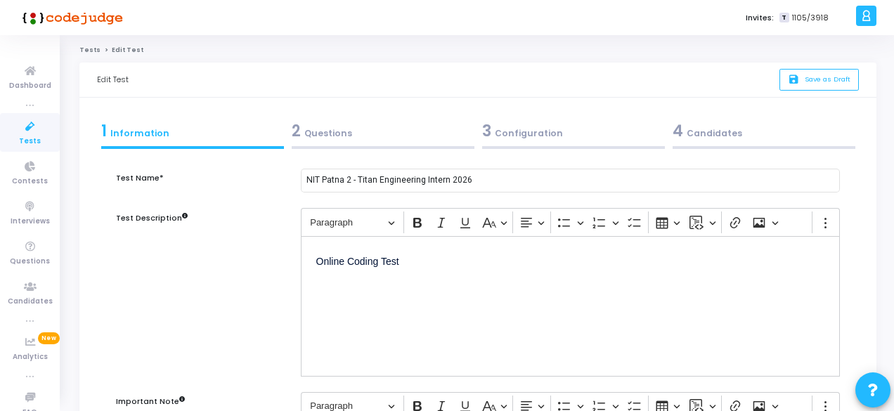
click at [712, 138] on div "4 Candidates" at bounding box center [763, 130] width 183 height 23
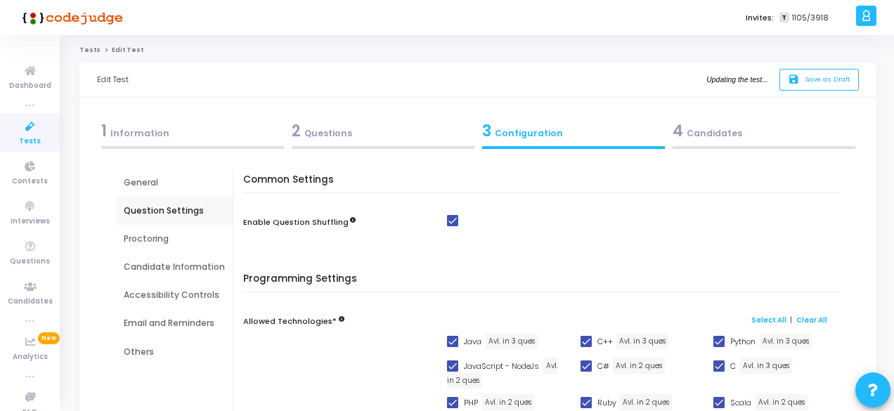
click at [710, 137] on div "4 Candidates" at bounding box center [763, 130] width 183 height 23
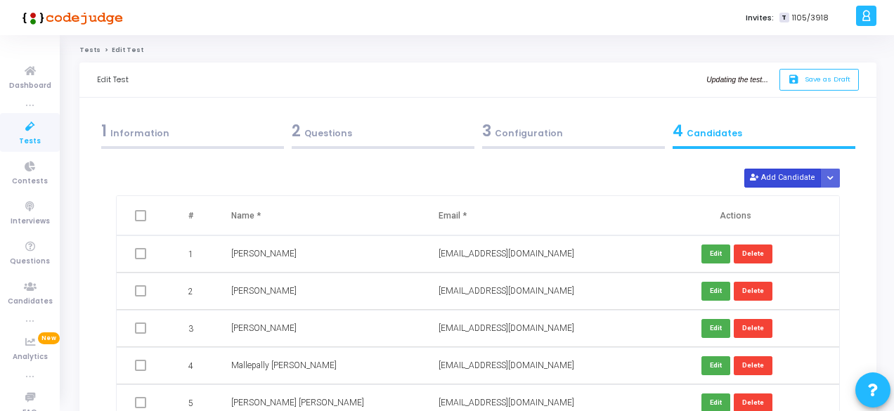
click at [776, 175] on button "Add Candidate" at bounding box center [782, 178] width 77 height 19
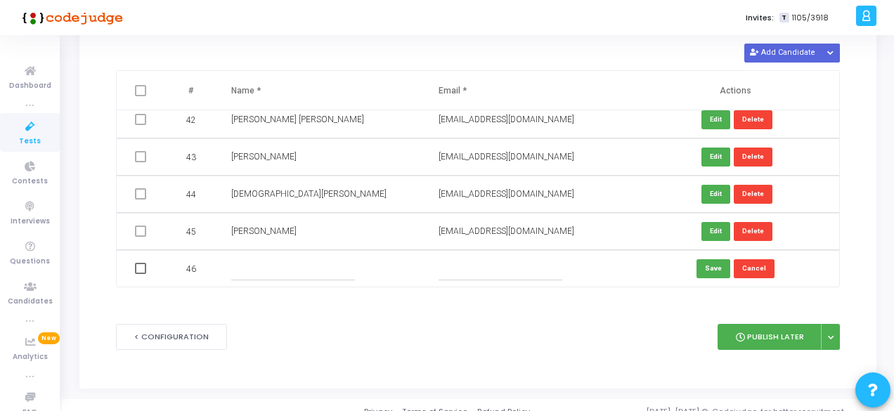
scroll to position [138, 0]
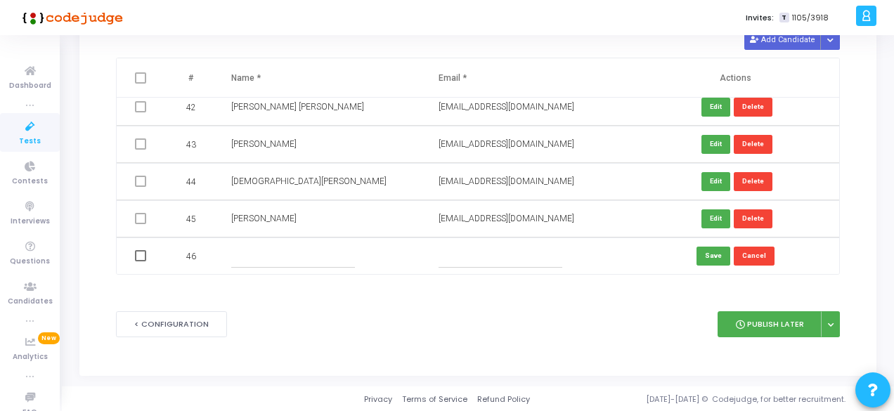
click at [274, 259] on input "text" at bounding box center [293, 255] width 124 height 23
click at [460, 254] on input "text" at bounding box center [500, 255] width 124 height 23
paste input "Kashyapssk5319@gmail.com"
type input "Kashyapssk5319@gmail.com"
click at [357, 258] on div at bounding box center [319, 255] width 176 height 23
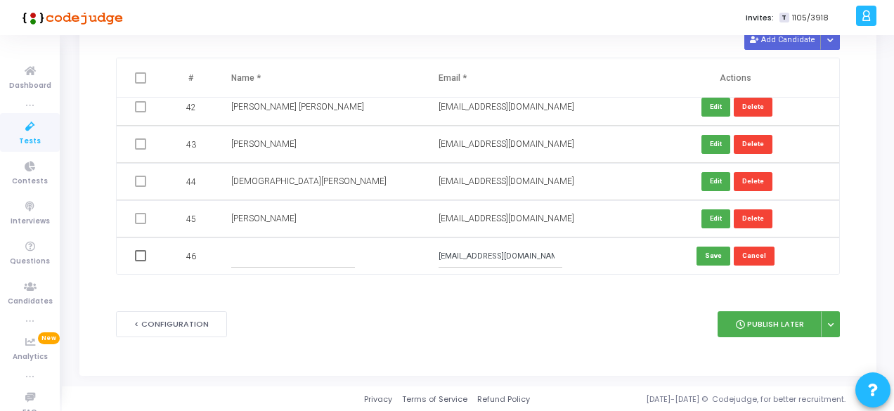
click at [318, 261] on input "text" at bounding box center [293, 255] width 124 height 23
type input "[PERSON_NAME]"
click at [701, 257] on button "Save" at bounding box center [713, 256] width 34 height 19
click at [793, 39] on button "Add Candidate" at bounding box center [782, 40] width 77 height 19
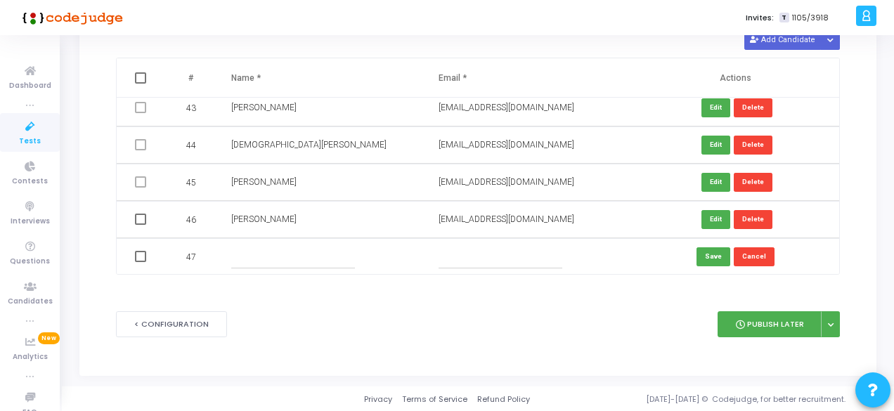
scroll to position [1573, 0]
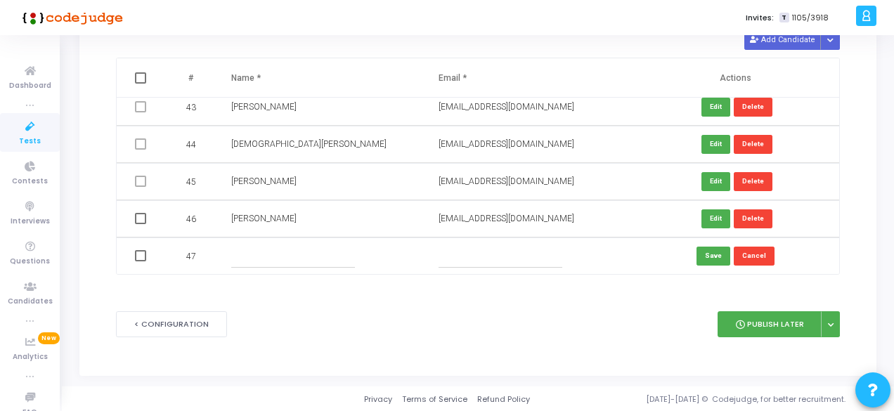
click at [295, 248] on input "text" at bounding box center [293, 255] width 124 height 23
paste input "kushagra Sharma"
type input "kushagra Sharma"
click at [502, 251] on input "text" at bounding box center [500, 255] width 124 height 23
paste input "[EMAIL_ADDRESS][DOMAIN_NAME]"
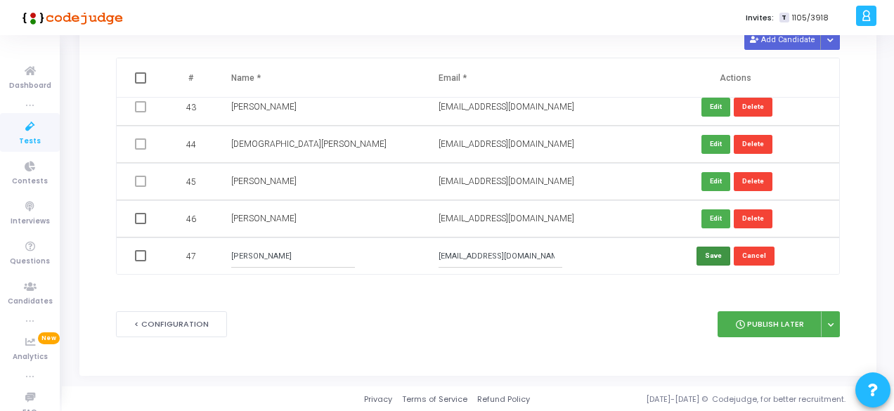
type input "[EMAIL_ADDRESS][DOMAIN_NAME]"
click at [710, 254] on button "Save" at bounding box center [713, 256] width 34 height 19
click at [795, 43] on button "Add Candidate" at bounding box center [782, 40] width 77 height 19
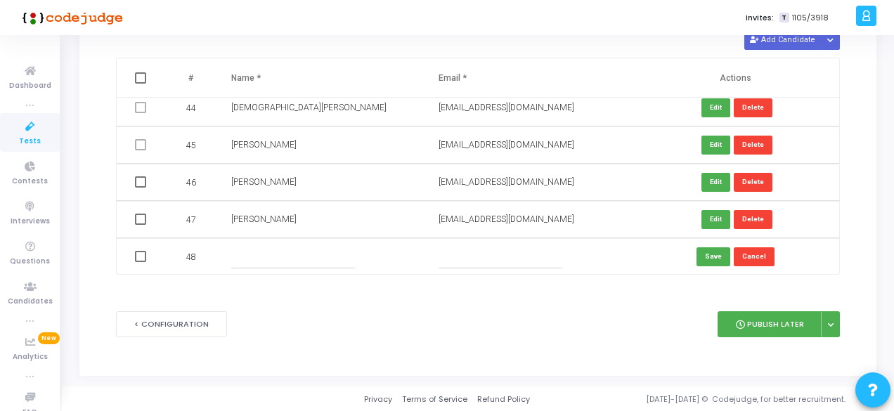
scroll to position [1610, 0]
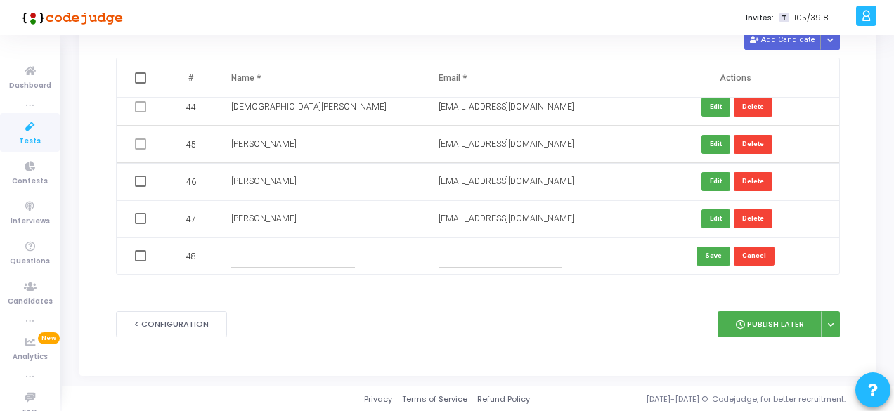
click at [326, 258] on input "text" at bounding box center [293, 255] width 124 height 23
click at [482, 265] on input "text" at bounding box center [500, 255] width 124 height 23
paste input "aditik.ug22.ec@nitp.ac.in"
type input "aditik.ug22.ec@nitp.ac.in"
click at [348, 261] on input "text" at bounding box center [293, 255] width 124 height 23
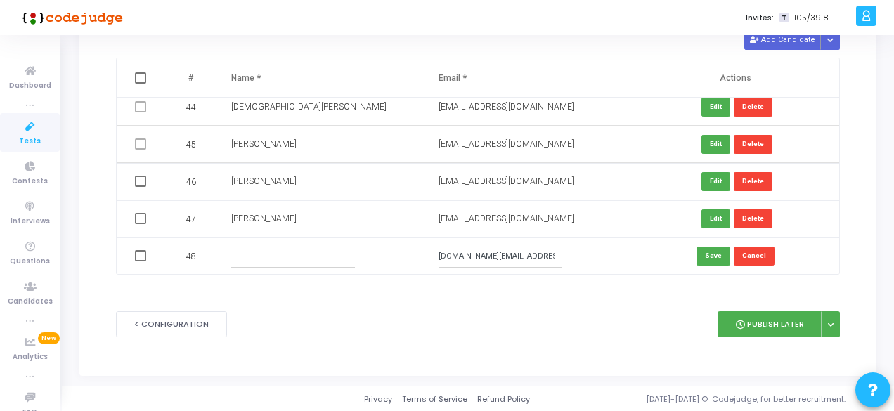
paste input "Aditi Kumari"
type input "Aditi Kumari"
click at [712, 253] on button "Save" at bounding box center [713, 256] width 34 height 19
click at [800, 41] on button "Add Candidate" at bounding box center [782, 40] width 77 height 19
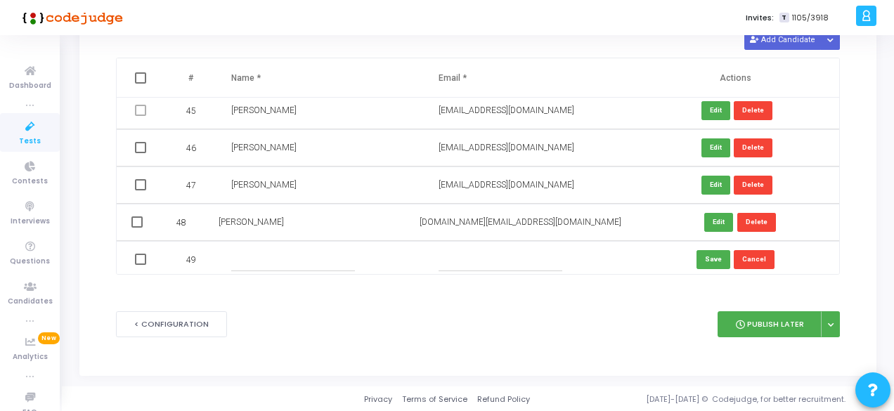
scroll to position [1648, 0]
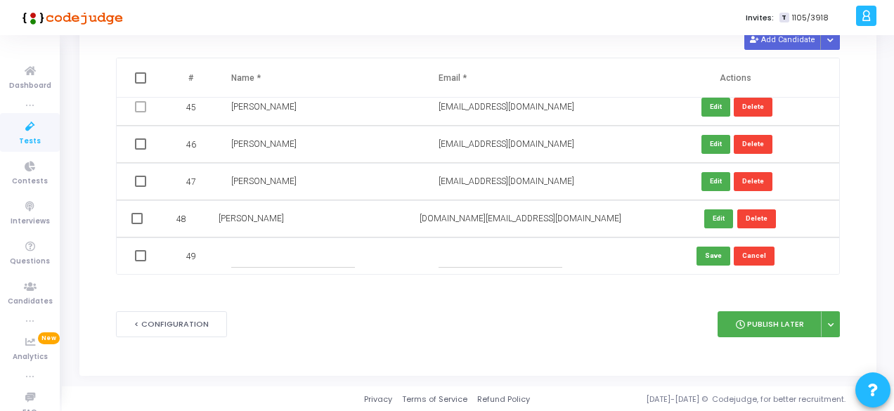
click at [252, 255] on input "text" at bounding box center [293, 255] width 124 height 23
paste input "[PERSON_NAME]"
type input "[PERSON_NAME]"
click at [468, 256] on input "text" at bounding box center [500, 255] width 124 height 23
paste input "[DOMAIN_NAME][EMAIL_ADDRESS][DOMAIN_NAME]"
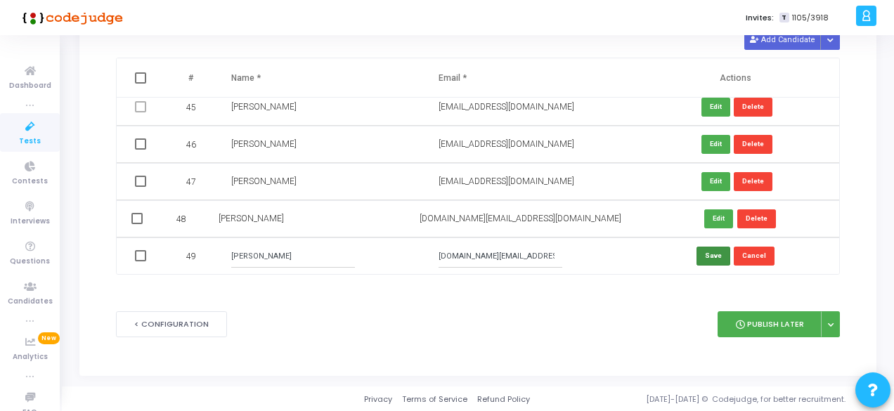
type input "[DOMAIN_NAME][EMAIL_ADDRESS][DOMAIN_NAME]"
click at [710, 252] on button "Save" at bounding box center [713, 256] width 34 height 19
click at [770, 39] on button "Add Candidate" at bounding box center [782, 40] width 77 height 19
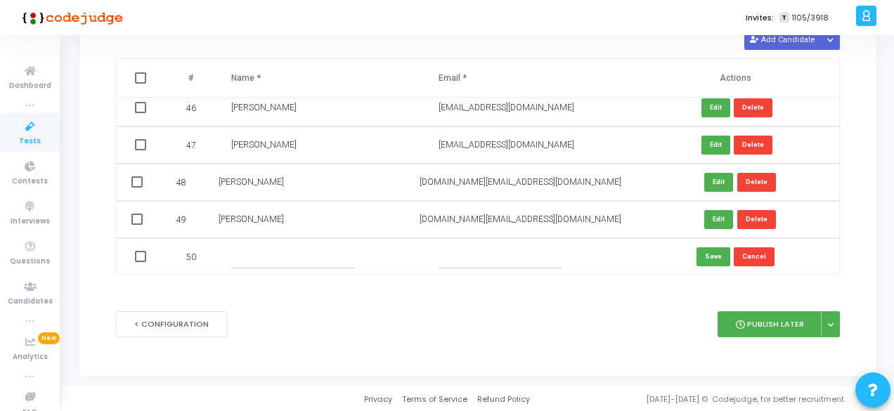
scroll to position [1685, 0]
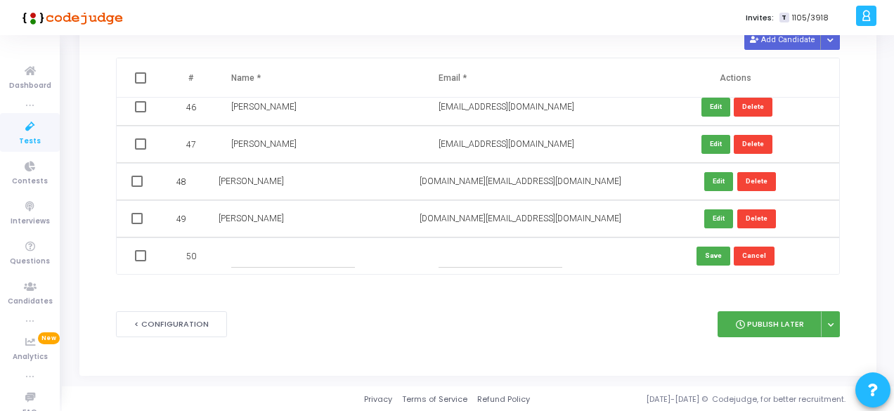
click at [503, 266] on input "text" at bounding box center [500, 255] width 124 height 23
paste input "[DOMAIN_NAME][EMAIL_ADDRESS][DOMAIN_NAME]"
type input "[DOMAIN_NAME][EMAIL_ADDRESS][DOMAIN_NAME]"
click at [309, 262] on input "text" at bounding box center [293, 255] width 124 height 23
paste input "[PERSON_NAME]"
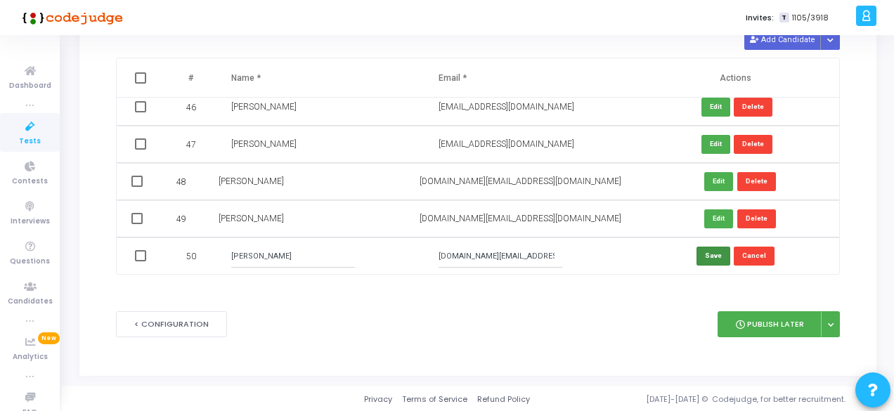
type input "[PERSON_NAME]"
click at [702, 262] on button "Save" at bounding box center [713, 256] width 34 height 19
click at [785, 41] on button "Add Candidate" at bounding box center [782, 40] width 77 height 19
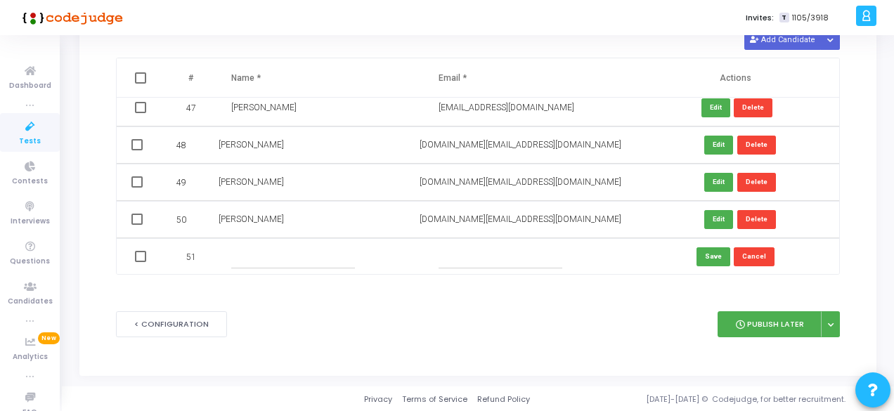
scroll to position [1722, 0]
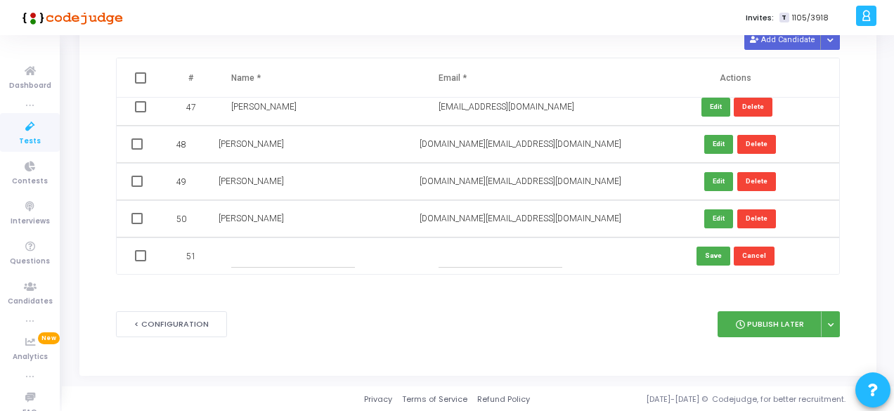
click at [466, 263] on input "text" at bounding box center [500, 255] width 124 height 23
paste input "rajanroychamp@gmail.com"
type input "rajanroychamp@gmail.com"
click at [327, 258] on input "text" at bounding box center [293, 255] width 124 height 23
paste input "Rajan Kumar"
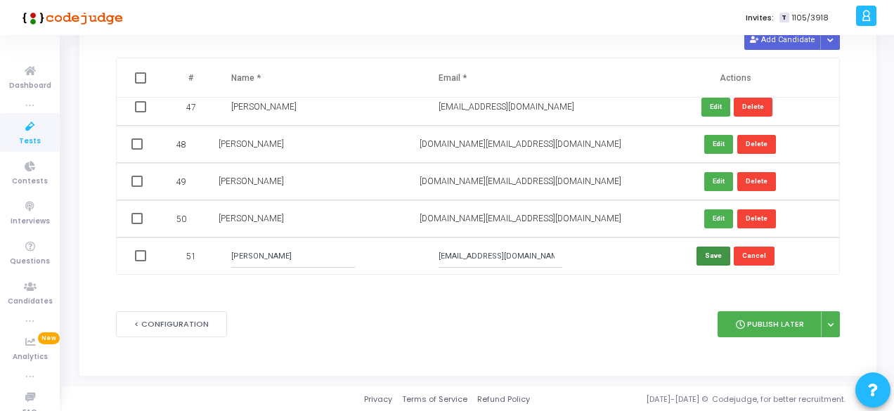
type input "Rajan Kumar"
click at [717, 249] on button "Save" at bounding box center [713, 256] width 34 height 19
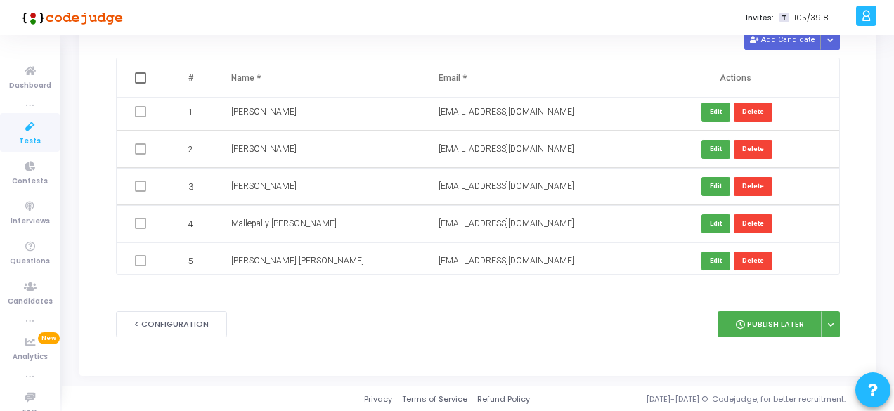
scroll to position [0, 0]
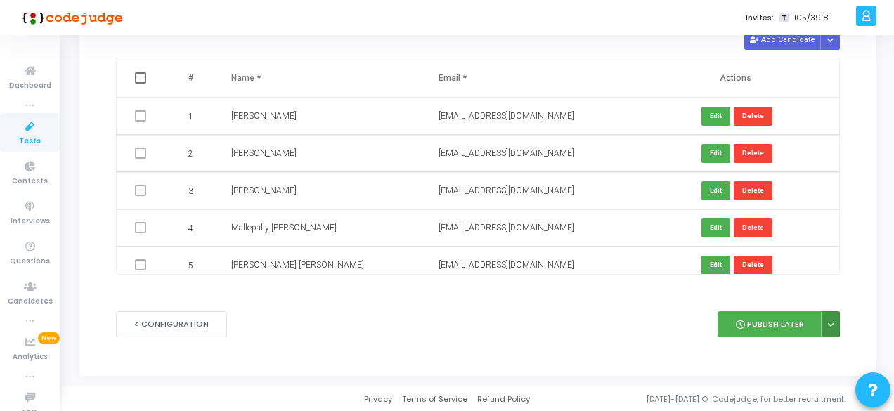
click at [826, 324] on button at bounding box center [830, 324] width 19 height 26
click at [759, 325] on button "Publish Later" at bounding box center [769, 324] width 104 height 26
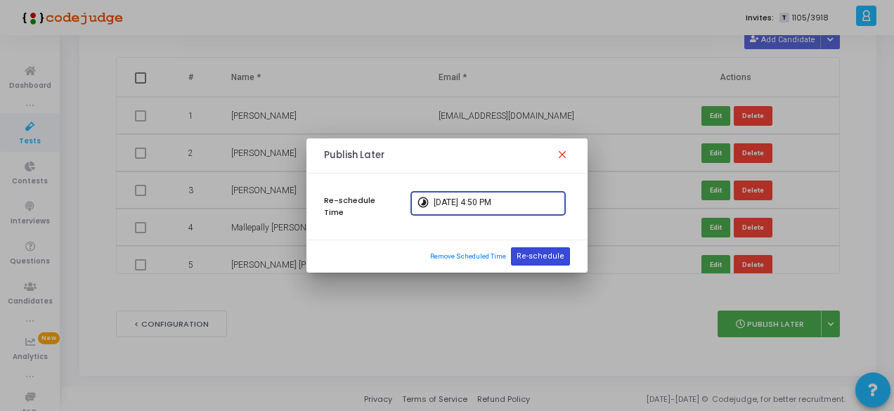
click at [538, 256] on button "Re-schedule" at bounding box center [540, 256] width 59 height 18
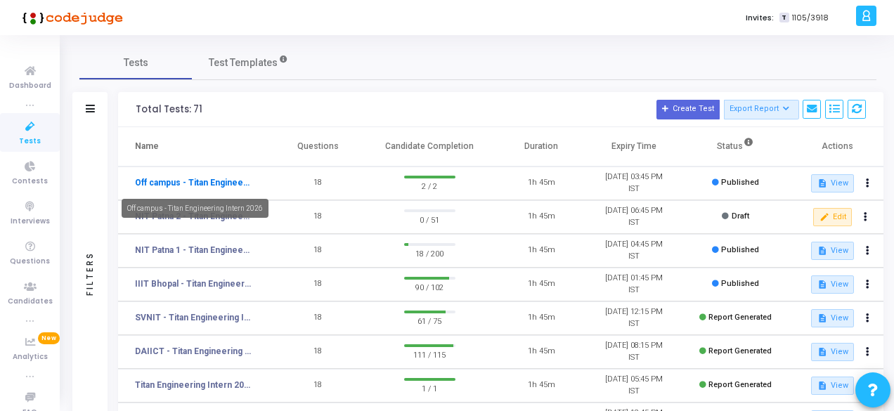
click at [200, 177] on link "Off campus - Titan Engineering Intern 2026" at bounding box center [193, 182] width 117 height 13
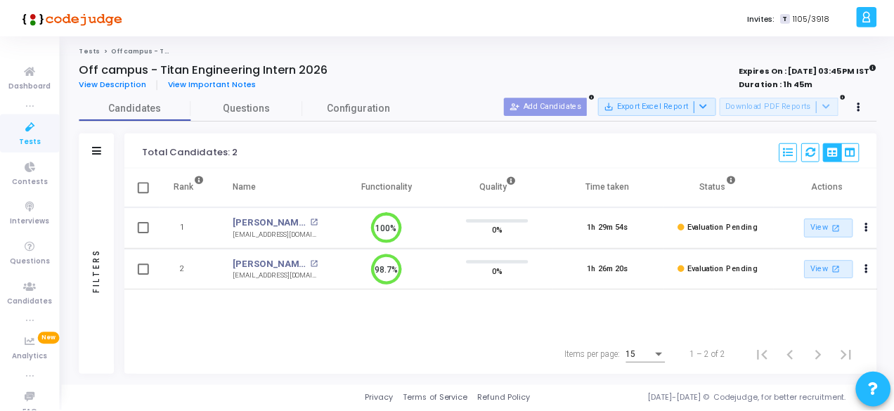
scroll to position [6, 6]
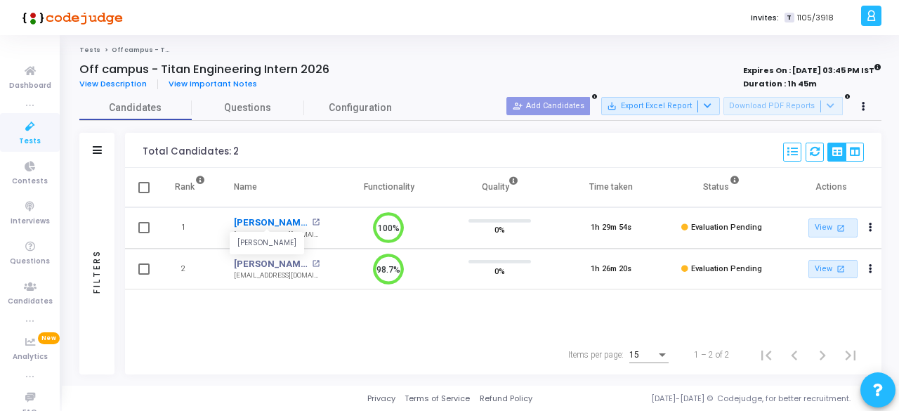
click at [275, 220] on link "Gracy Gupta" at bounding box center [271, 223] width 74 height 14
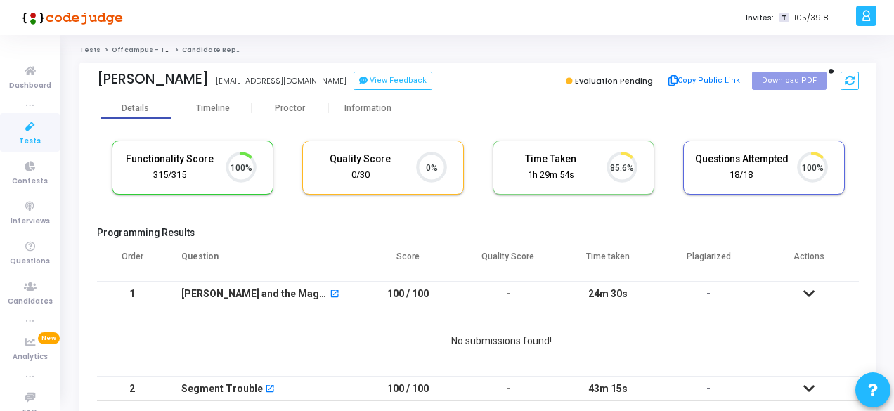
scroll to position [30, 35]
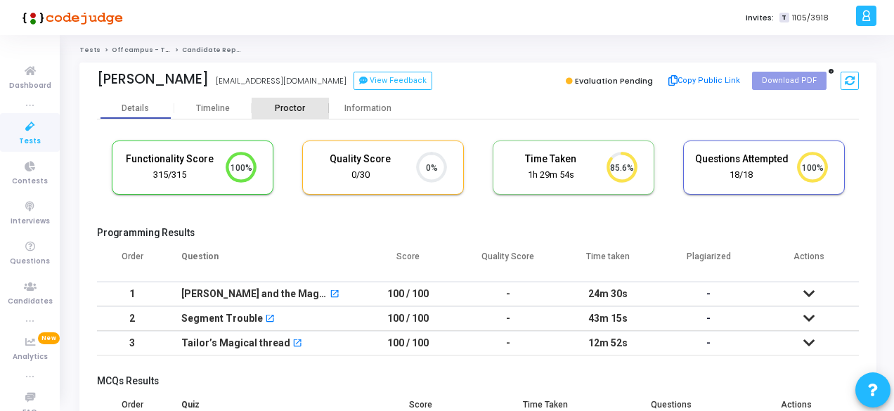
click at [295, 109] on div "Proctor" at bounding box center [290, 108] width 77 height 11
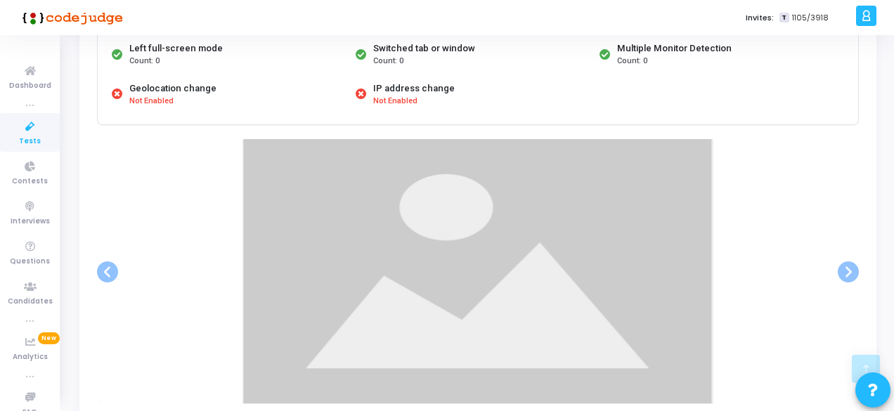
scroll to position [281, 0]
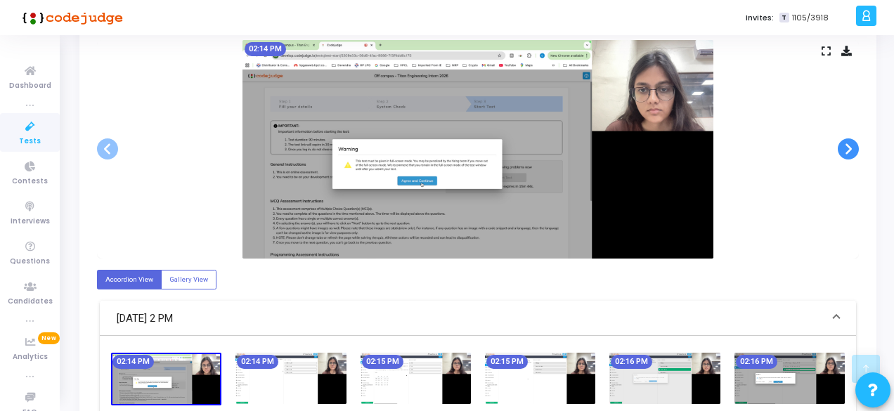
click at [847, 152] on span at bounding box center [847, 148] width 21 height 21
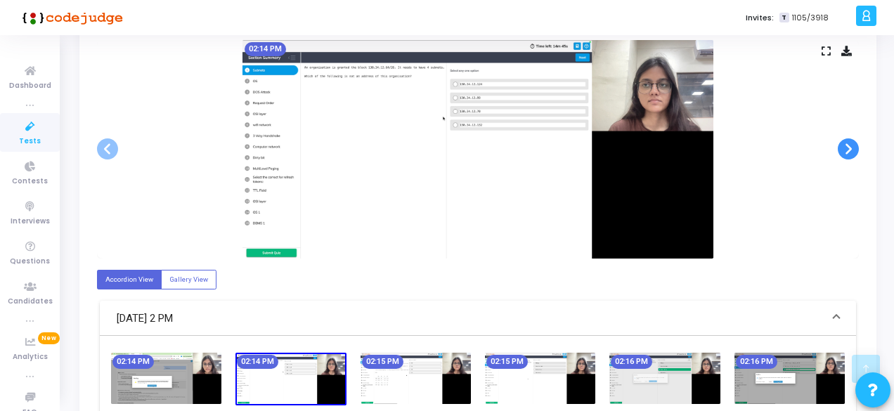
click at [847, 152] on span at bounding box center [847, 148] width 21 height 21
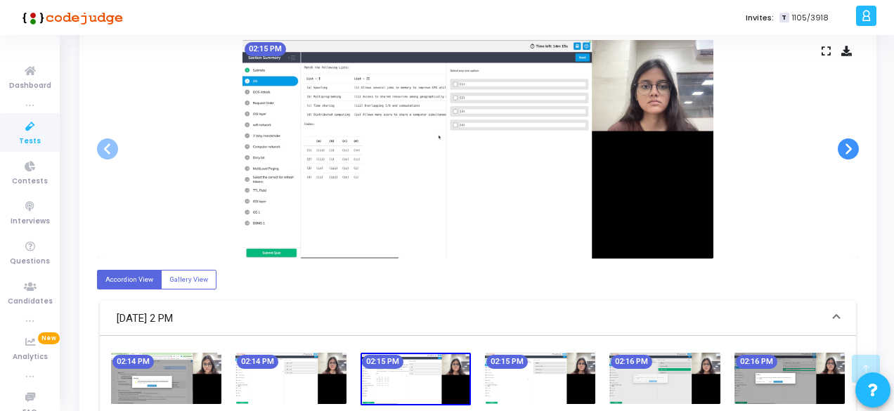
click at [847, 152] on span at bounding box center [847, 148] width 21 height 21
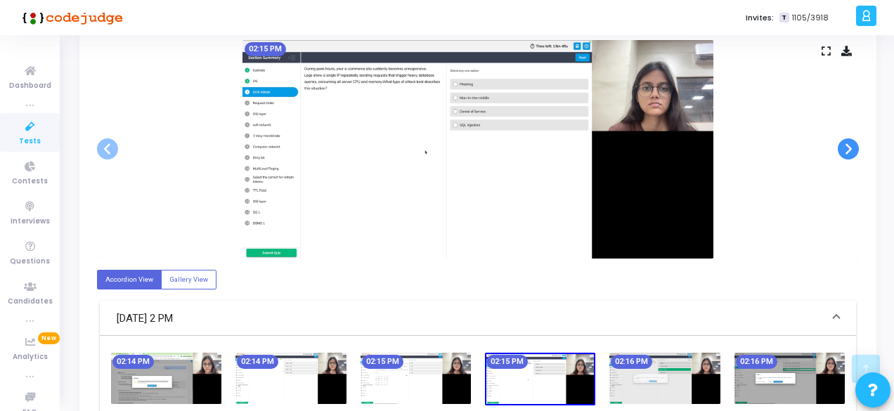
click at [847, 152] on span at bounding box center [847, 148] width 21 height 21
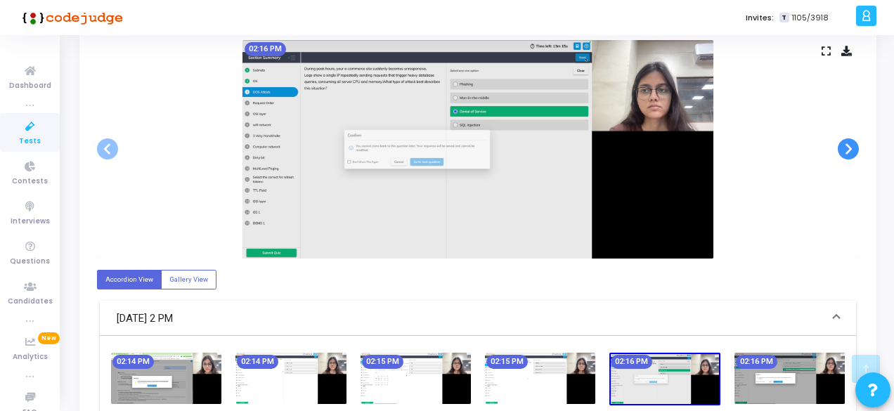
click at [847, 152] on span at bounding box center [847, 148] width 21 height 21
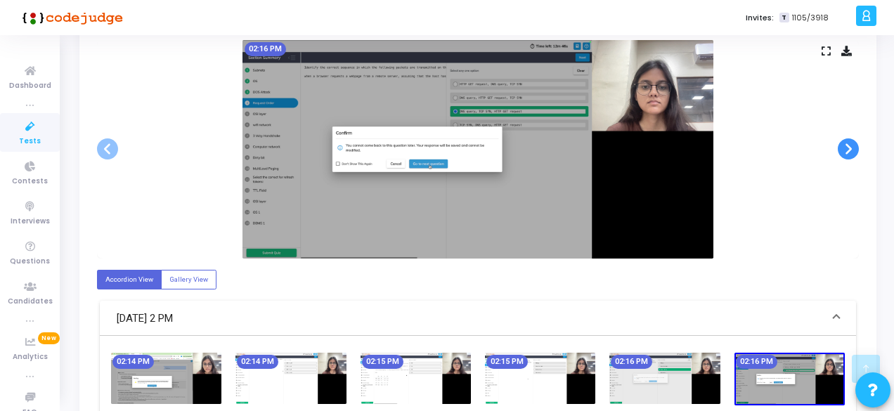
click at [847, 152] on span at bounding box center [847, 148] width 21 height 21
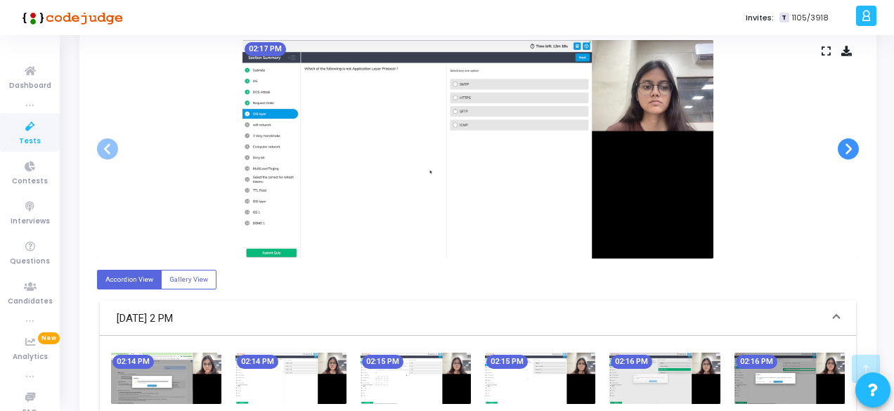
click at [847, 152] on span at bounding box center [847, 148] width 21 height 21
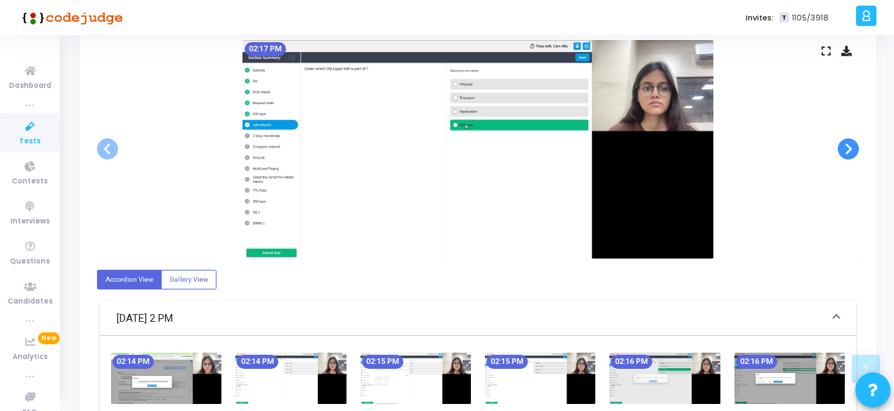
click at [847, 152] on span at bounding box center [847, 148] width 21 height 21
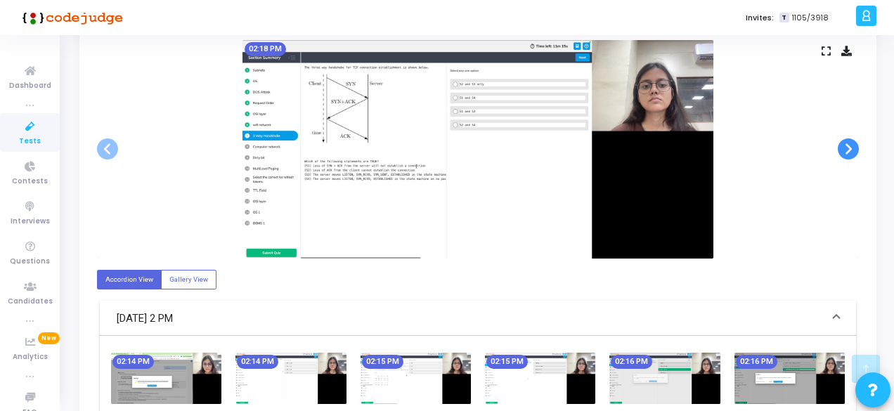
click at [847, 152] on span at bounding box center [847, 148] width 21 height 21
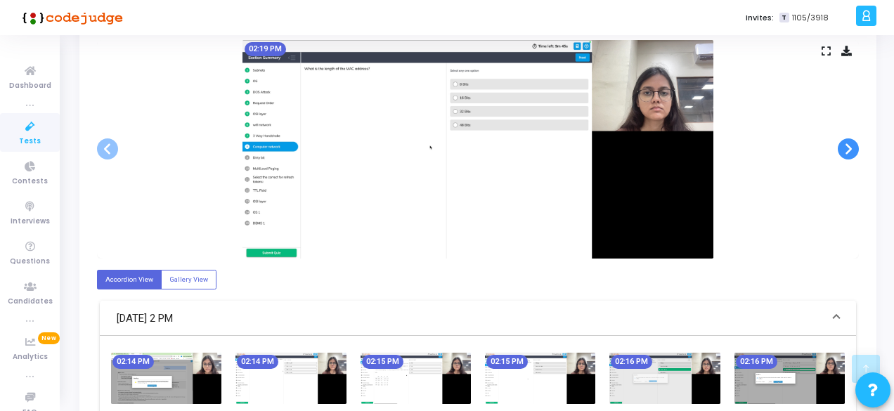
click at [847, 152] on span at bounding box center [847, 148] width 21 height 21
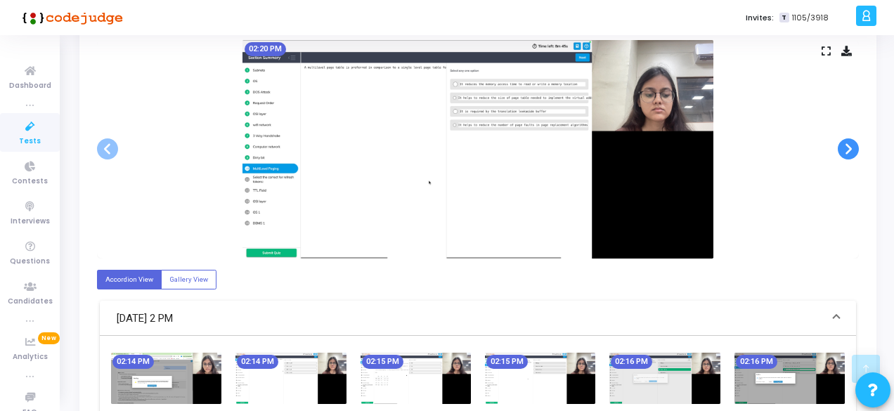
click at [847, 152] on span at bounding box center [847, 148] width 21 height 21
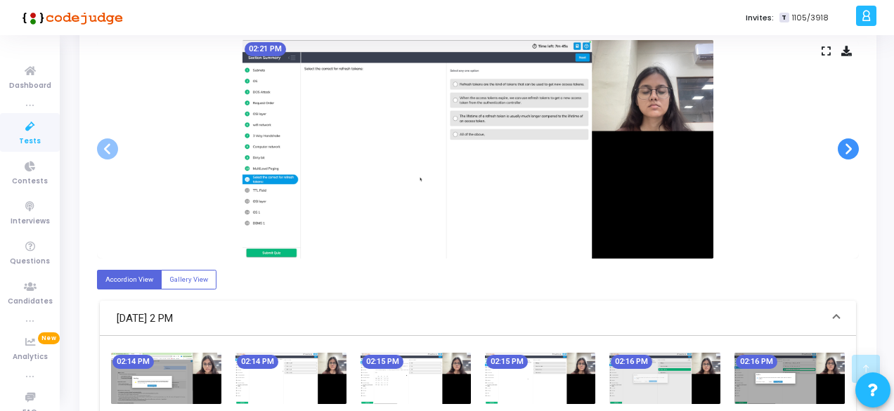
click at [847, 152] on span at bounding box center [847, 148] width 21 height 21
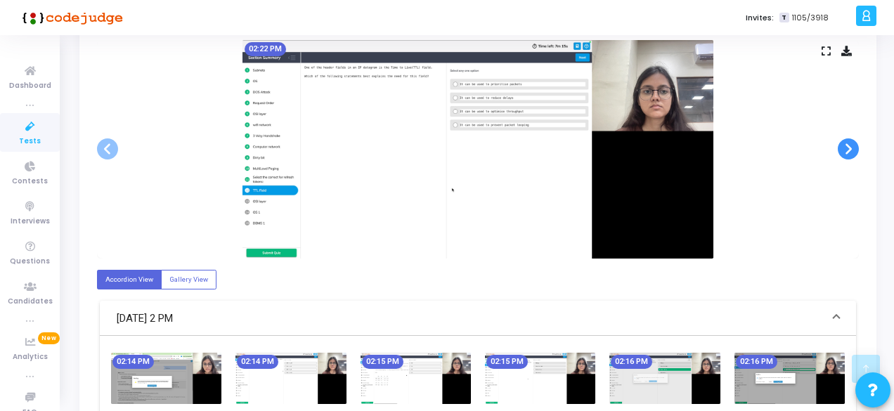
click at [847, 152] on span at bounding box center [847, 148] width 21 height 21
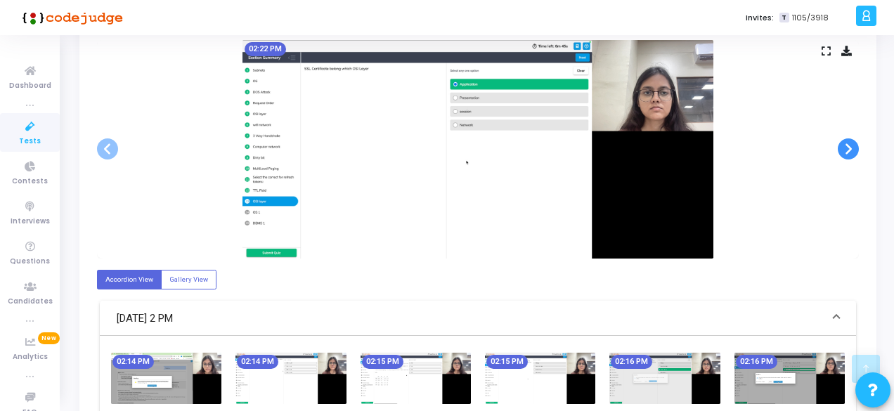
click at [847, 152] on span at bounding box center [847, 148] width 21 height 21
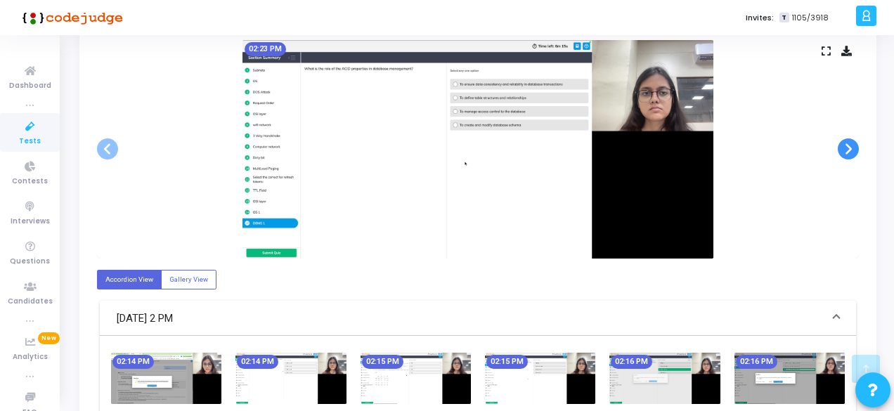
click at [847, 152] on span at bounding box center [847, 148] width 21 height 21
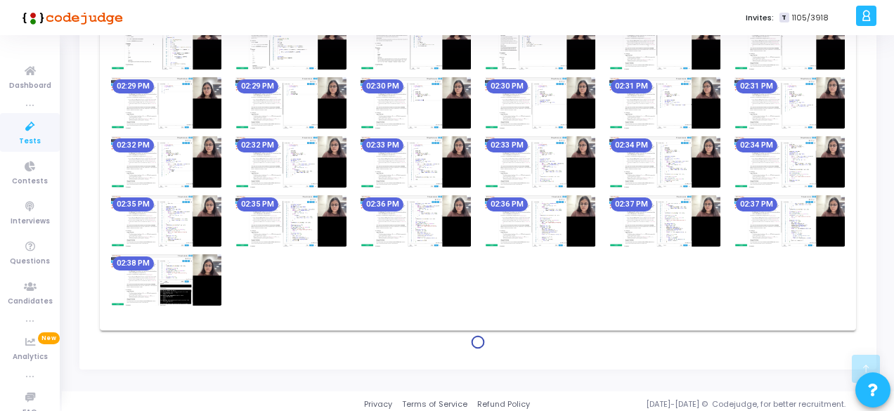
scroll to position [856, 0]
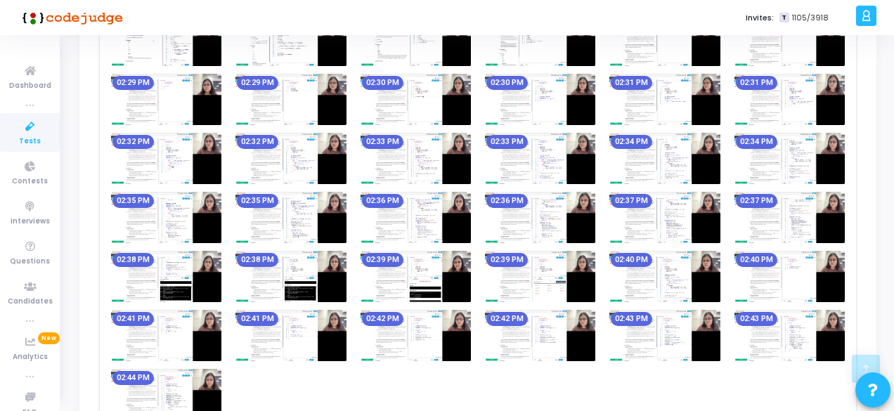
click at [523, 287] on img at bounding box center [540, 276] width 110 height 51
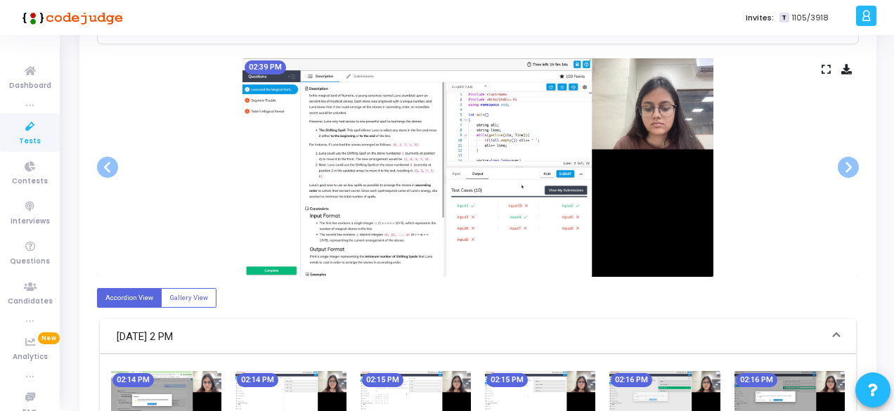
scroll to position [154, 0]
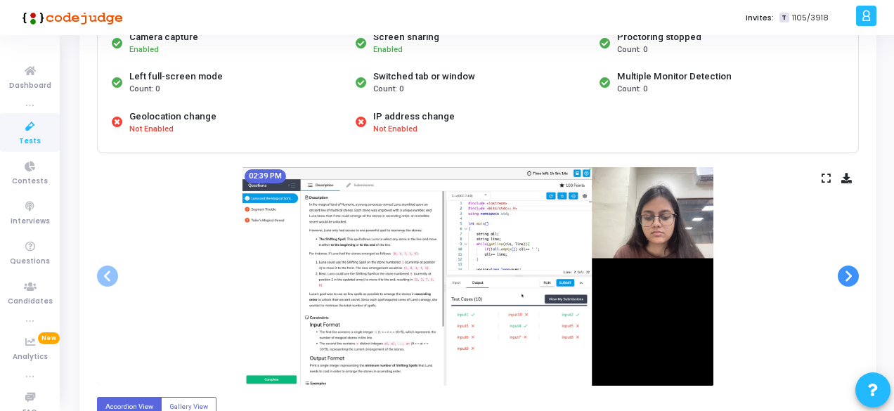
click at [844, 274] on span at bounding box center [847, 276] width 21 height 21
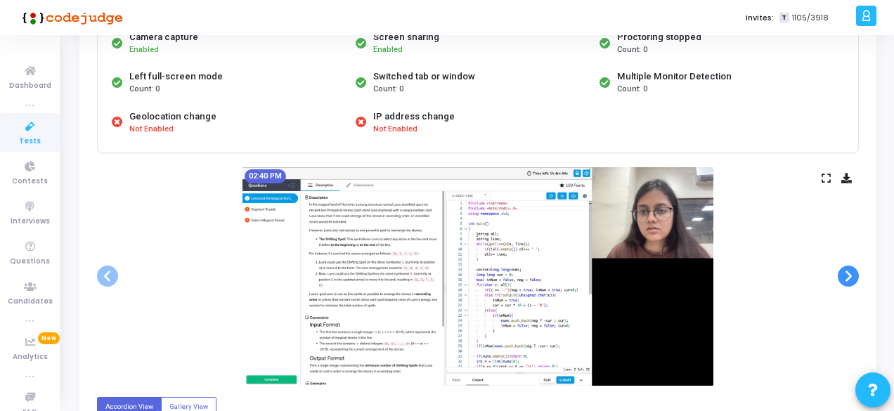
click at [844, 274] on span at bounding box center [847, 276] width 21 height 21
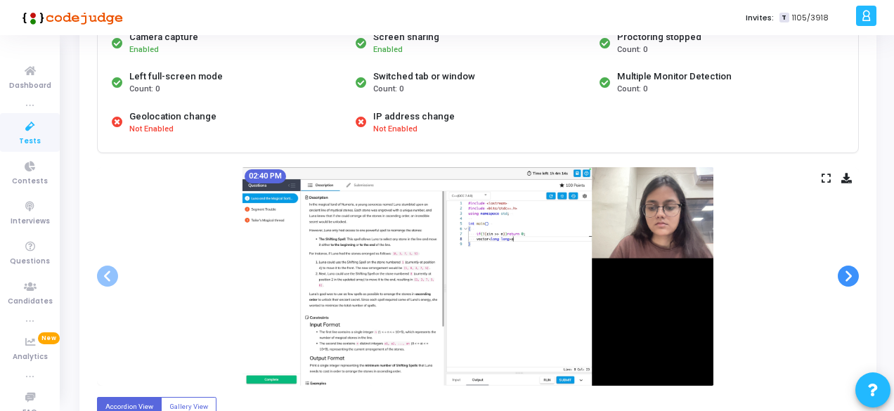
click at [844, 274] on span at bounding box center [847, 276] width 21 height 21
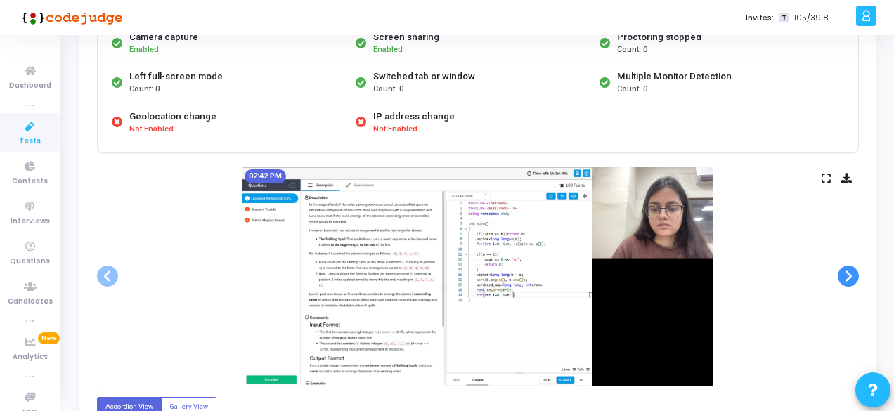
click at [844, 274] on span at bounding box center [847, 276] width 21 height 21
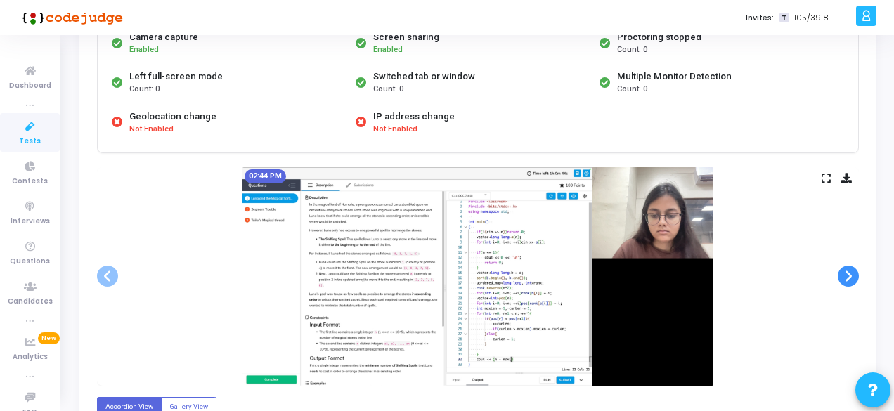
click at [844, 274] on span at bounding box center [847, 276] width 21 height 21
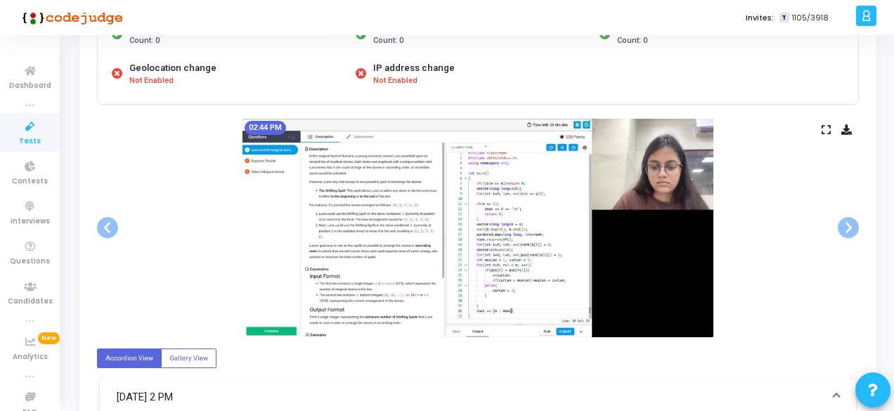
scroll to position [224, 0]
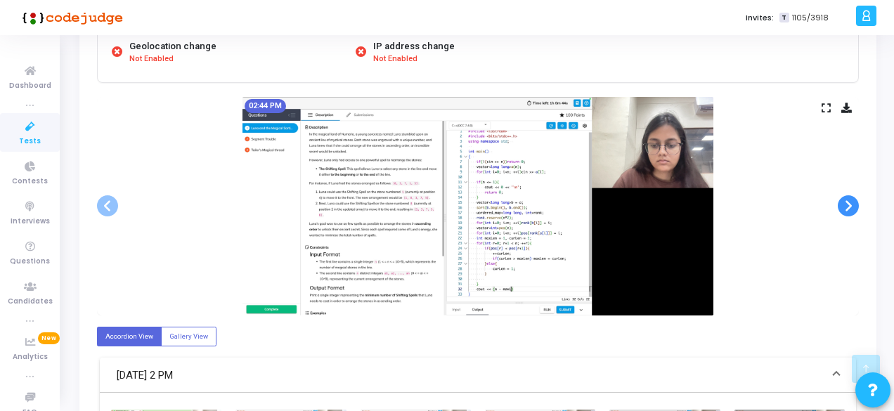
click at [843, 211] on span at bounding box center [847, 205] width 21 height 21
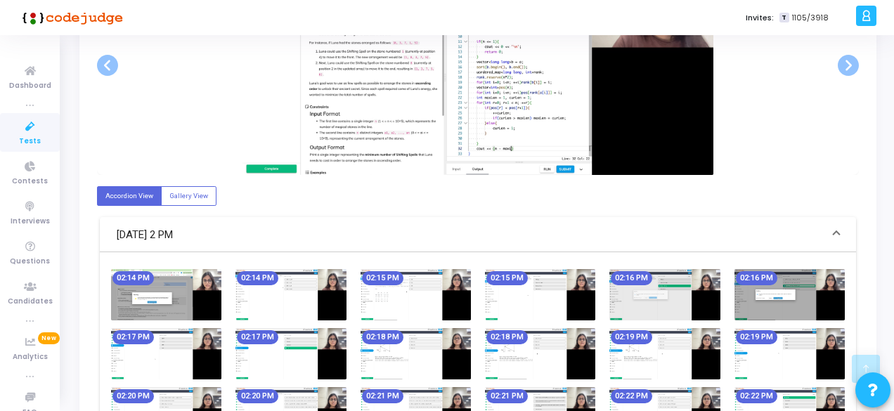
scroll to position [0, 0]
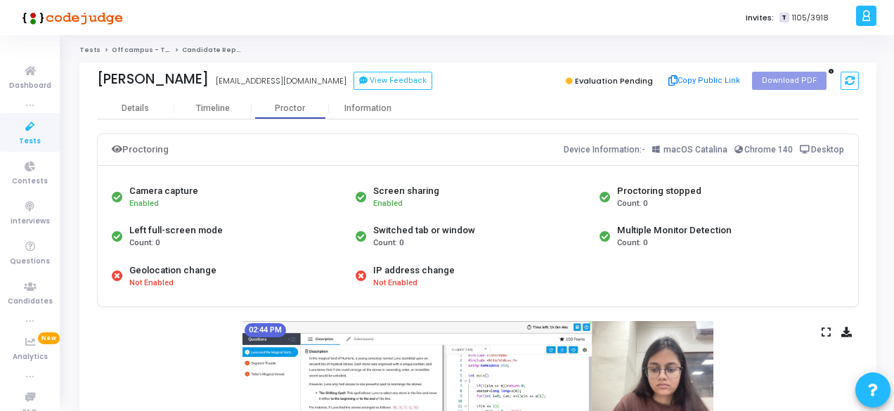
click at [31, 126] on icon at bounding box center [30, 127] width 30 height 18
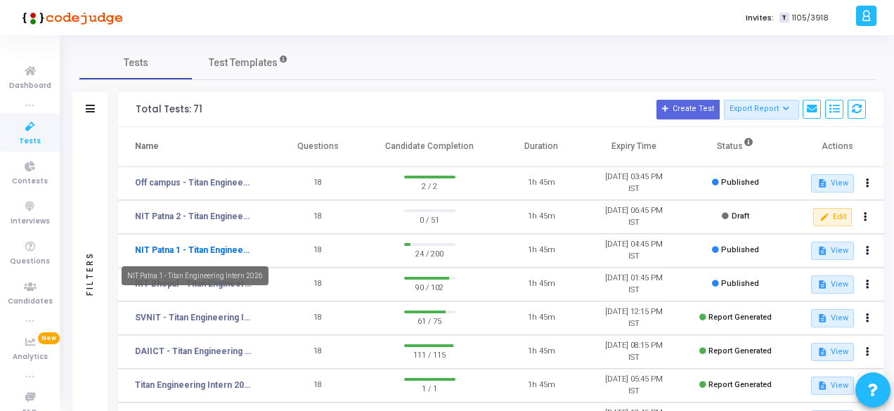
click at [186, 246] on link "NIT Patna 1 - Titan Engineering Intern 2026" at bounding box center [193, 250] width 117 height 13
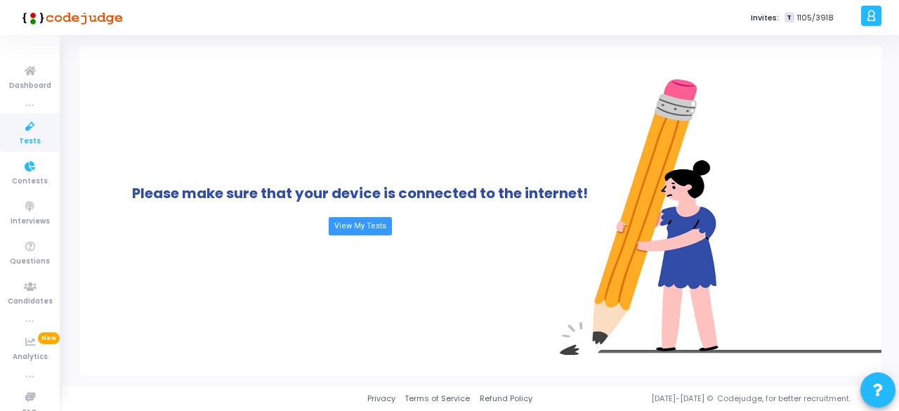
click at [19, 136] on span "Tests" at bounding box center [30, 142] width 22 height 12
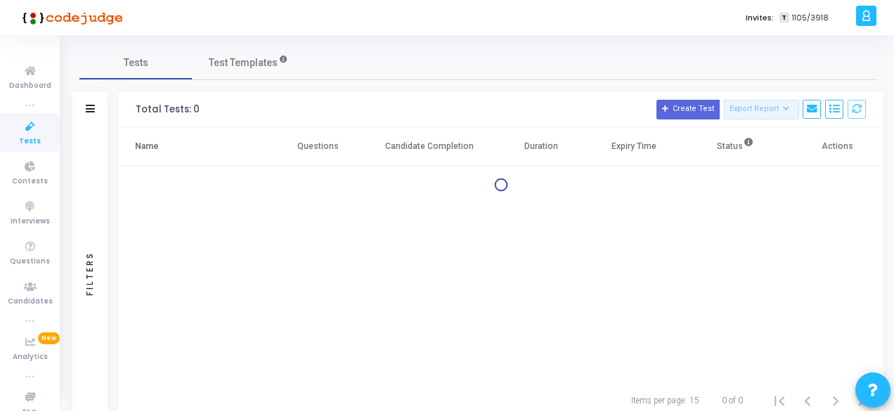
click at [30, 131] on icon at bounding box center [30, 127] width 30 height 18
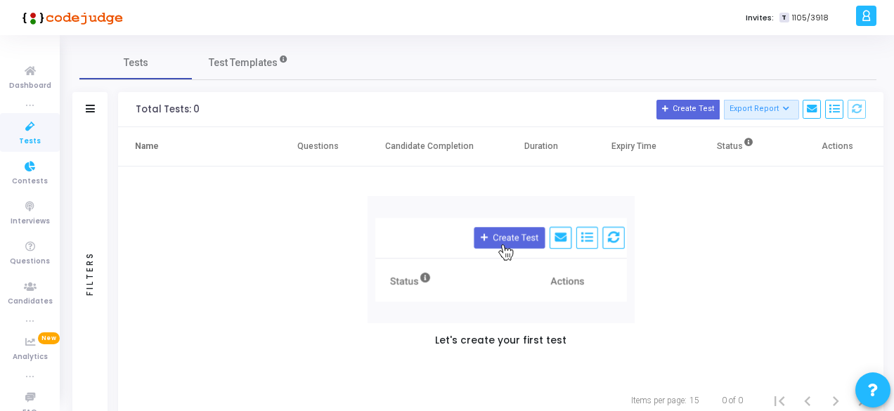
click at [34, 132] on icon at bounding box center [30, 127] width 30 height 18
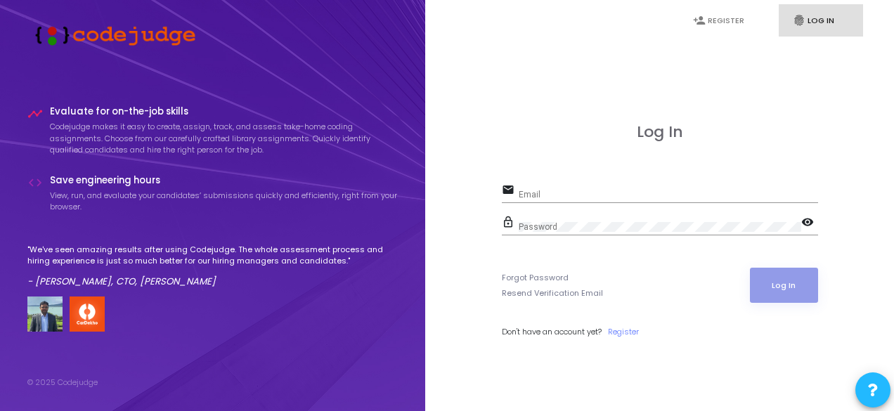
click at [796, 34] on link "fingerprint Log In" at bounding box center [820, 20] width 84 height 33
click at [604, 195] on input "Email" at bounding box center [668, 195] width 299 height 10
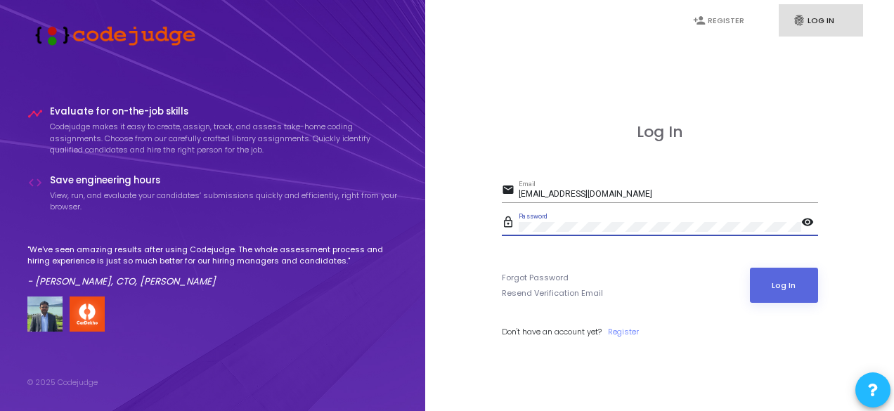
click at [750, 268] on button "Log In" at bounding box center [784, 285] width 68 height 35
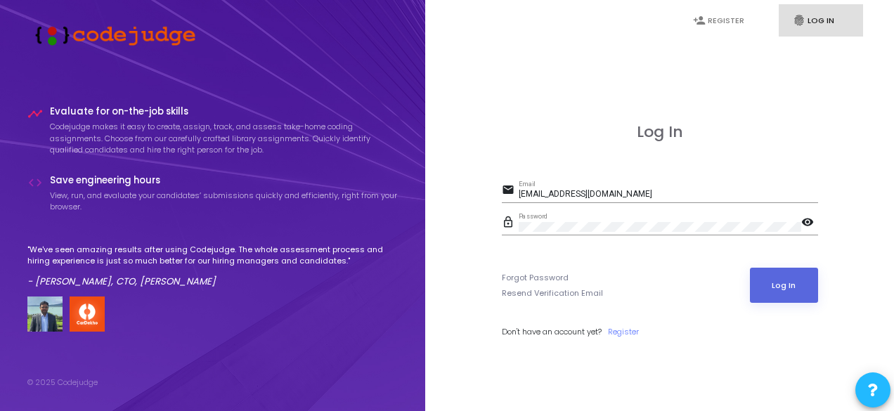
click at [520, 322] on form "email [EMAIL_ADDRESS][DOMAIN_NAME] Email lock_outline Password visibility Forgo…" at bounding box center [660, 259] width 316 height 157
click at [783, 280] on button "Log In" at bounding box center [784, 285] width 68 height 35
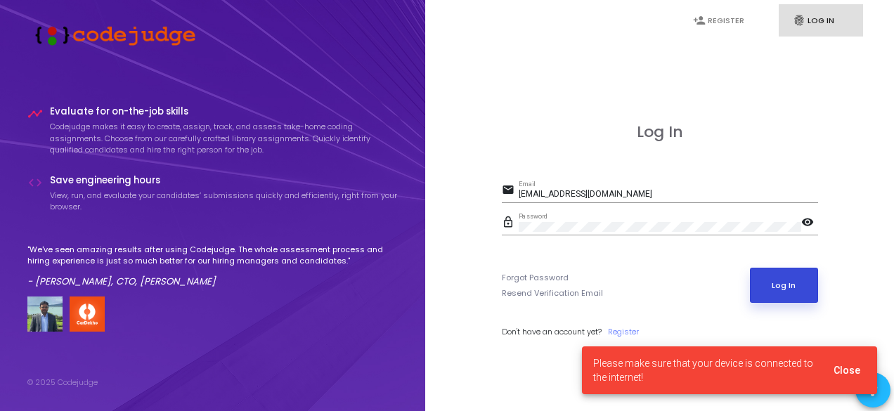
click at [785, 283] on button "Log In" at bounding box center [784, 285] width 68 height 35
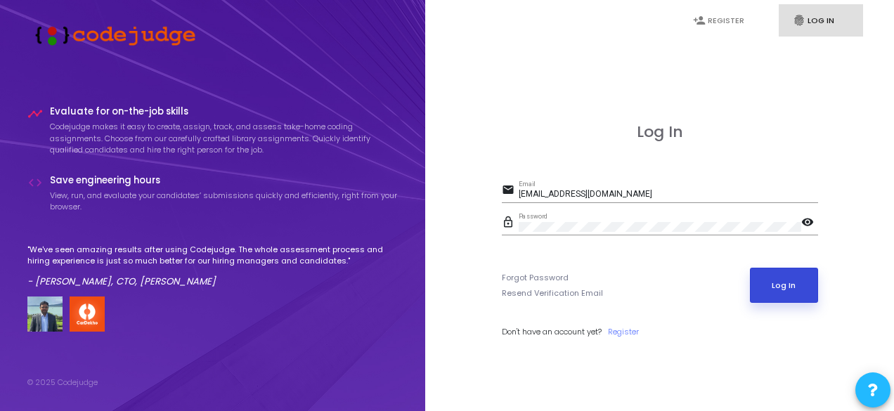
click at [787, 279] on button "Log In" at bounding box center [784, 285] width 68 height 35
click at [531, 268] on div "Forgot Password Resend Verification Email Log In" at bounding box center [660, 285] width 316 height 35
click at [783, 273] on button "Log In" at bounding box center [784, 285] width 68 height 35
click at [790, 278] on button "Log In" at bounding box center [784, 285] width 68 height 35
click at [805, 284] on button "Log In" at bounding box center [784, 285] width 68 height 35
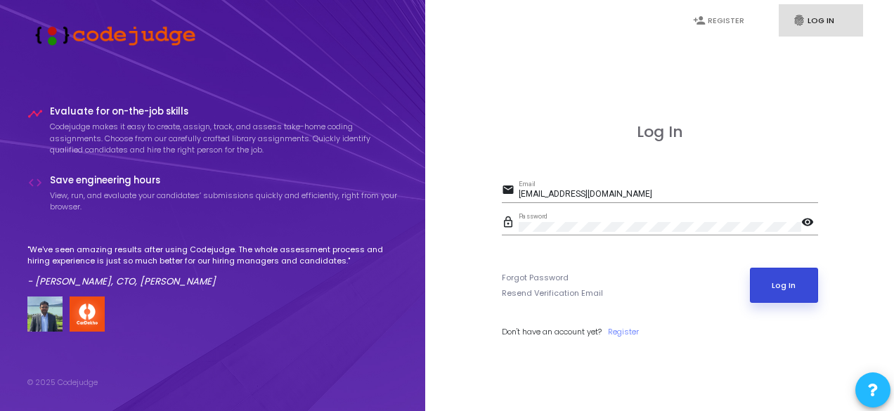
click at [795, 298] on button "Log In" at bounding box center [784, 285] width 68 height 35
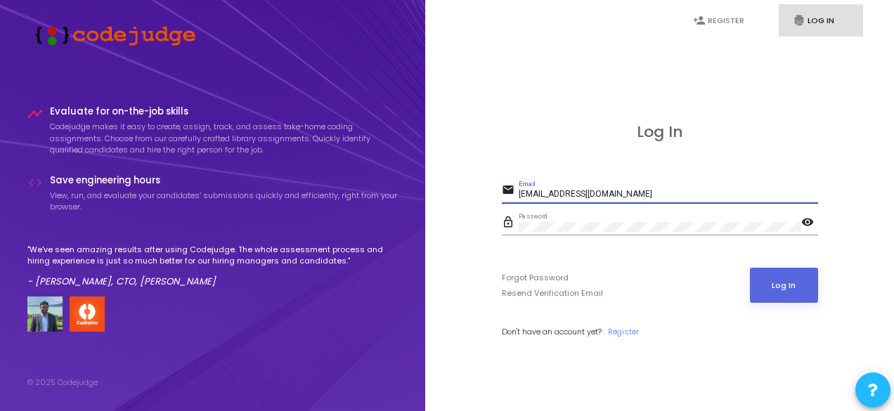
click at [582, 192] on input "[EMAIL_ADDRESS][DOMAIN_NAME]" at bounding box center [668, 195] width 299 height 10
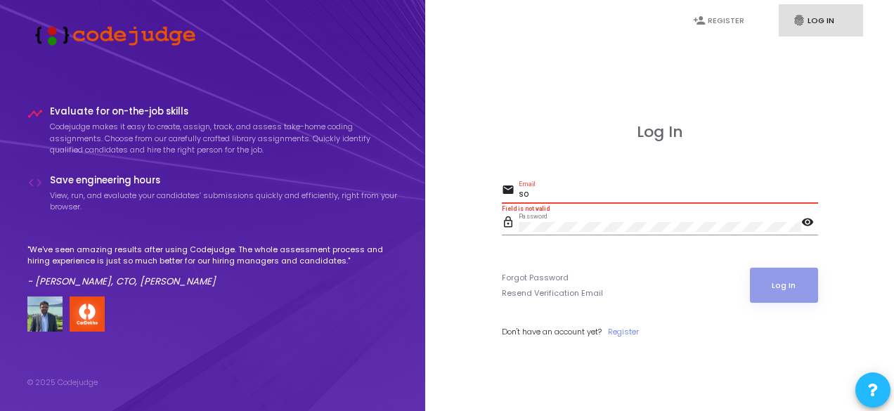
type input "s"
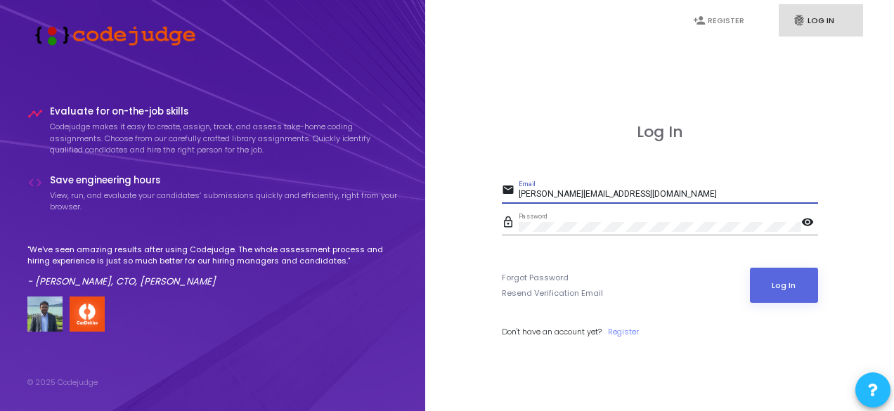
type input "[PERSON_NAME][EMAIL_ADDRESS][DOMAIN_NAME]"
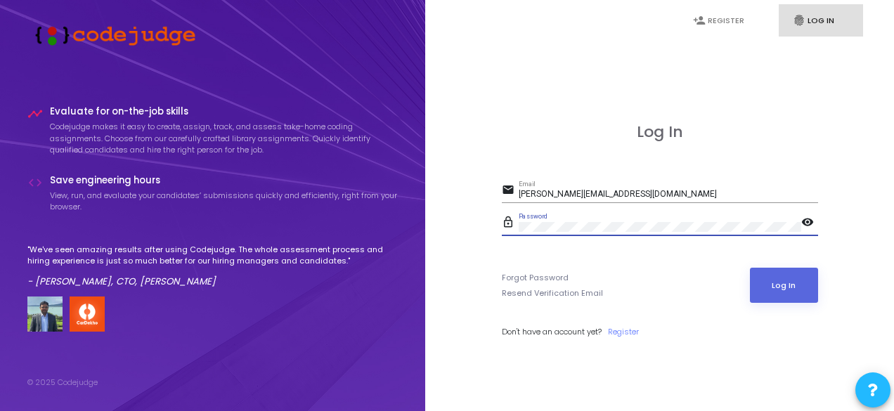
click at [750, 268] on button "Log In" at bounding box center [784, 285] width 68 height 35
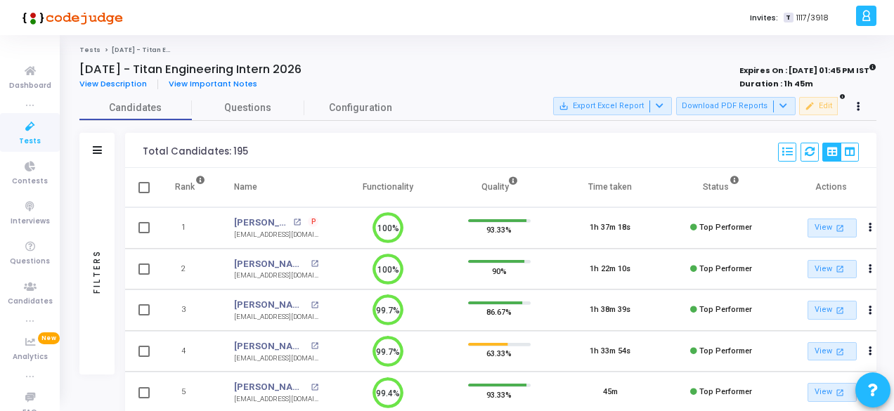
click at [30, 129] on icon at bounding box center [30, 127] width 30 height 18
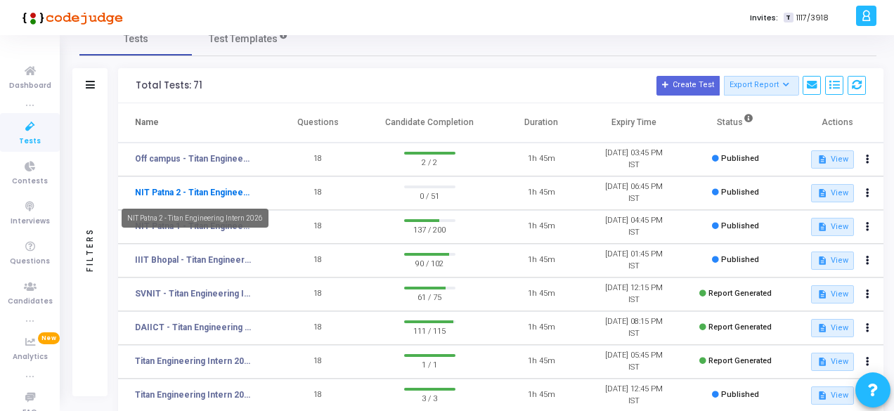
click at [211, 196] on link "NIT Patna 2 - Titan Engineering Intern 2026" at bounding box center [193, 192] width 117 height 13
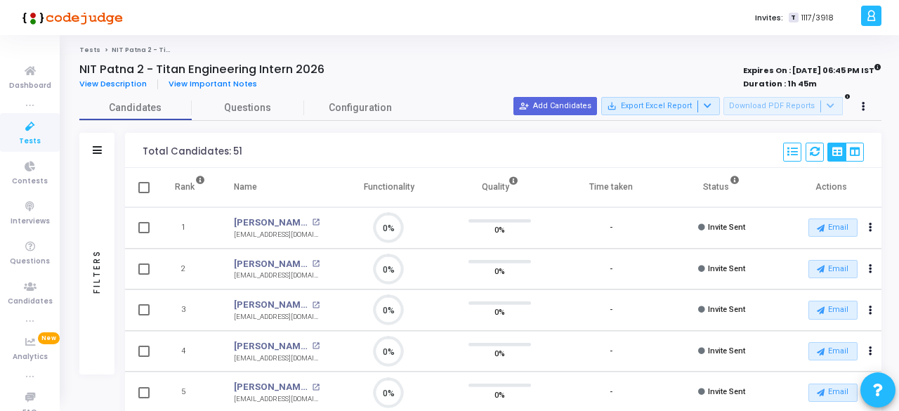
click at [91, 152] on div "Filters" at bounding box center [96, 150] width 35 height 35
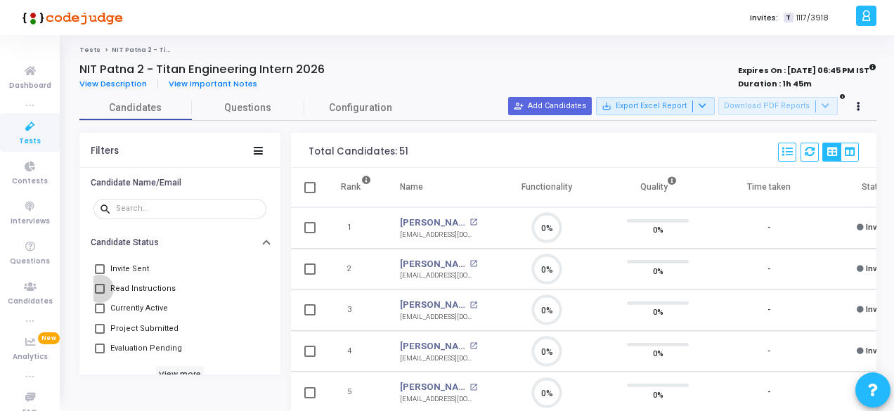
click at [100, 287] on span at bounding box center [100, 289] width 10 height 10
click at [100, 294] on input "Read Instructions" at bounding box center [99, 294] width 1 height 1
checkbox input "true"
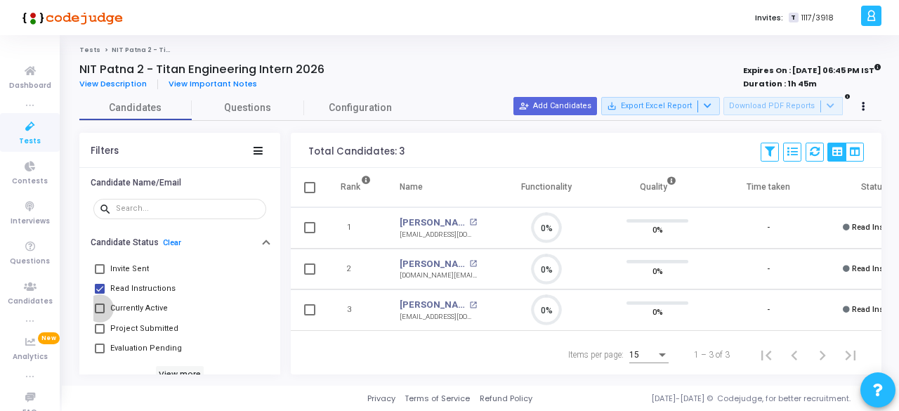
click at [101, 309] on span at bounding box center [100, 309] width 10 height 10
click at [100, 313] on input "Currently Active" at bounding box center [99, 313] width 1 height 1
checkbox input "true"
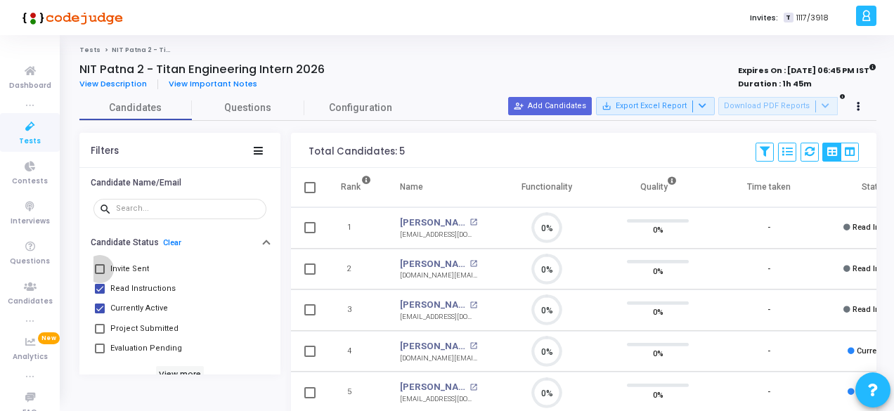
click at [99, 268] on span at bounding box center [100, 269] width 10 height 10
click at [99, 274] on input "Invite Sent" at bounding box center [99, 274] width 1 height 1
checkbox input "true"
click at [263, 151] on div "Filters" at bounding box center [179, 150] width 201 height 35
click at [257, 148] on icon at bounding box center [258, 151] width 9 height 8
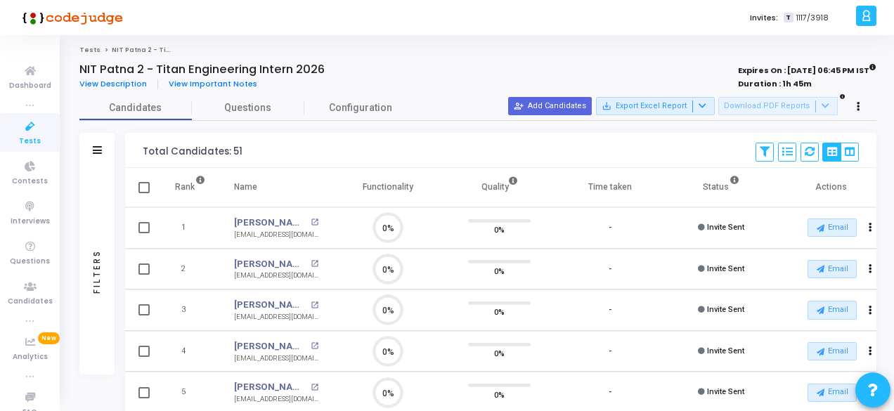
click at [22, 148] on link "Tests" at bounding box center [30, 132] width 60 height 39
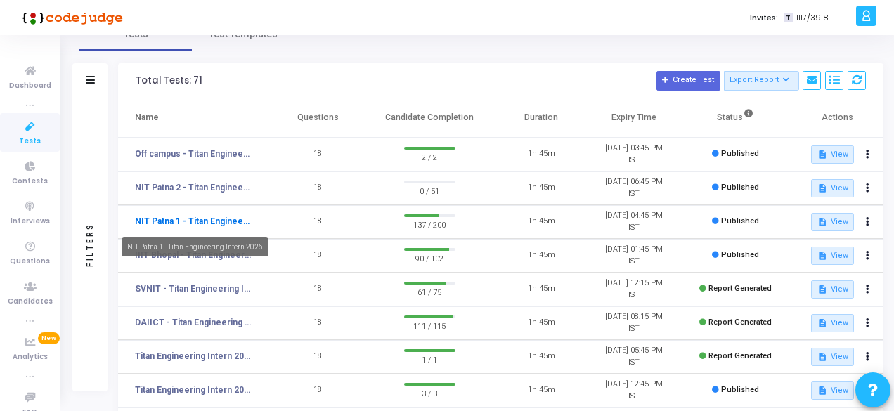
click at [210, 220] on link "NIT Patna 1 - Titan Engineering Intern 2026" at bounding box center [193, 221] width 117 height 13
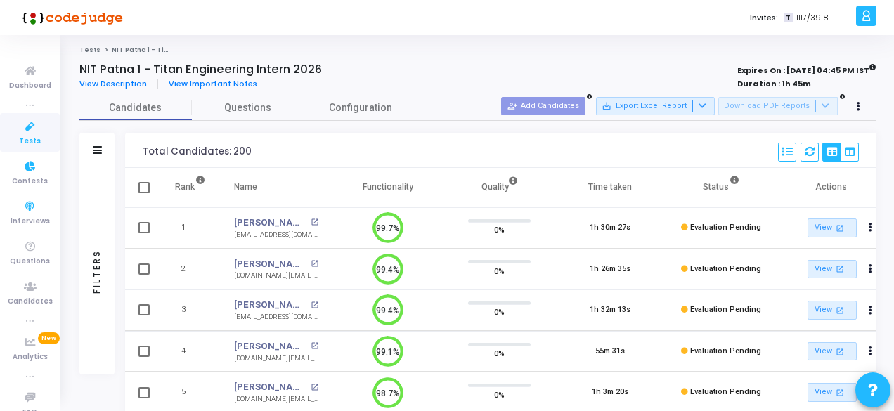
click at [11, 129] on link "Tests" at bounding box center [30, 132] width 60 height 39
